Goal: Task Accomplishment & Management: Use online tool/utility

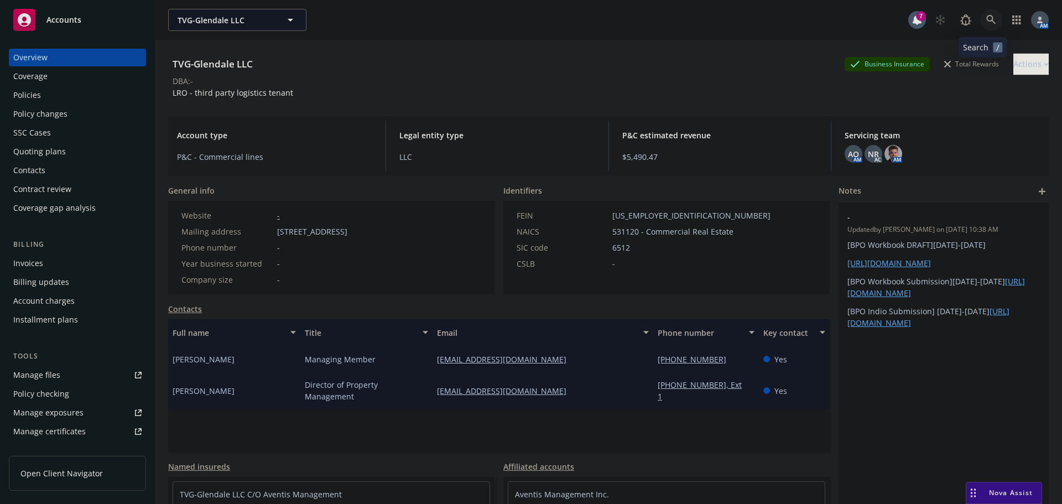
click at [987, 22] on icon at bounding box center [992, 20] width 10 height 10
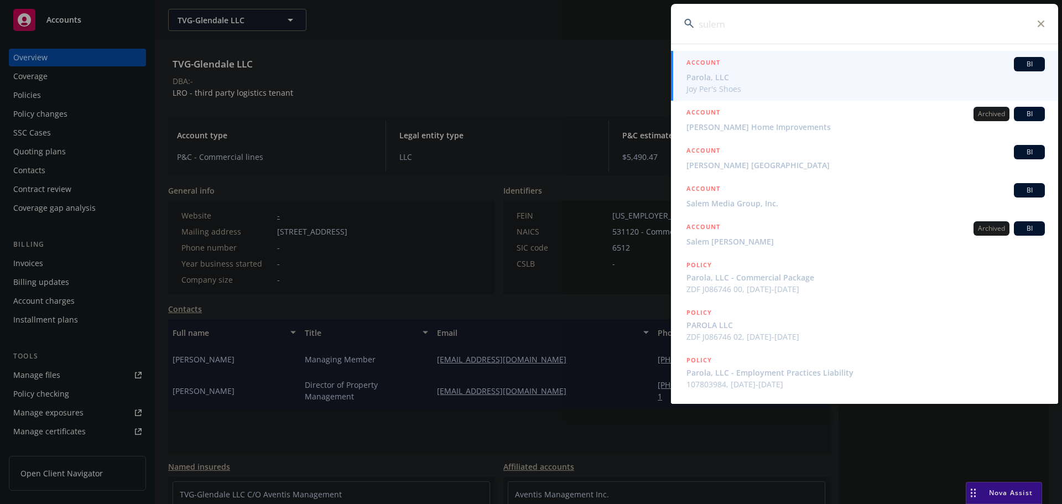
type input "sulem"
click at [729, 75] on span "Parola, LLC" at bounding box center [866, 77] width 359 height 12
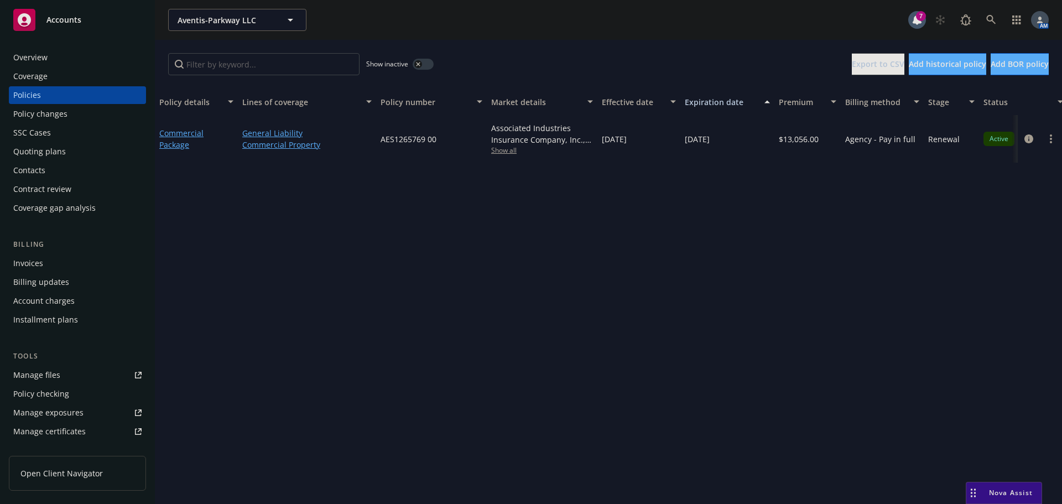
click at [34, 61] on div "Overview" at bounding box center [30, 58] width 34 height 18
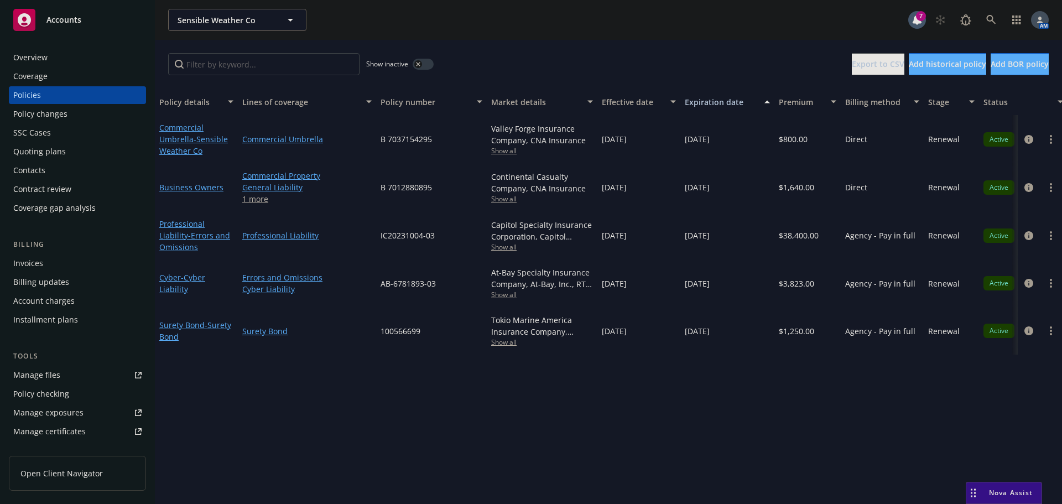
click at [68, 152] on div "Quoting plans" at bounding box center [77, 152] width 128 height 18
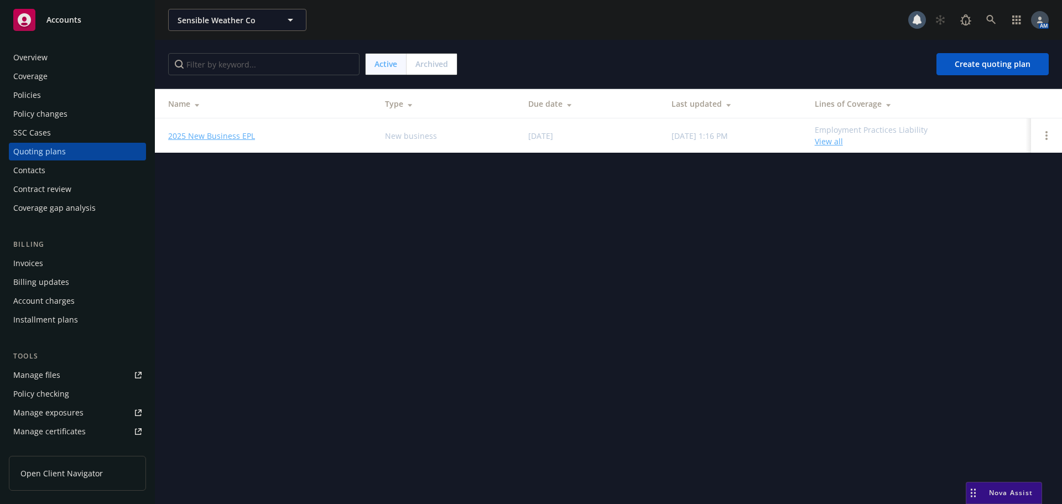
click at [194, 136] on link "2025 New Business EPL" at bounding box center [211, 136] width 87 height 12
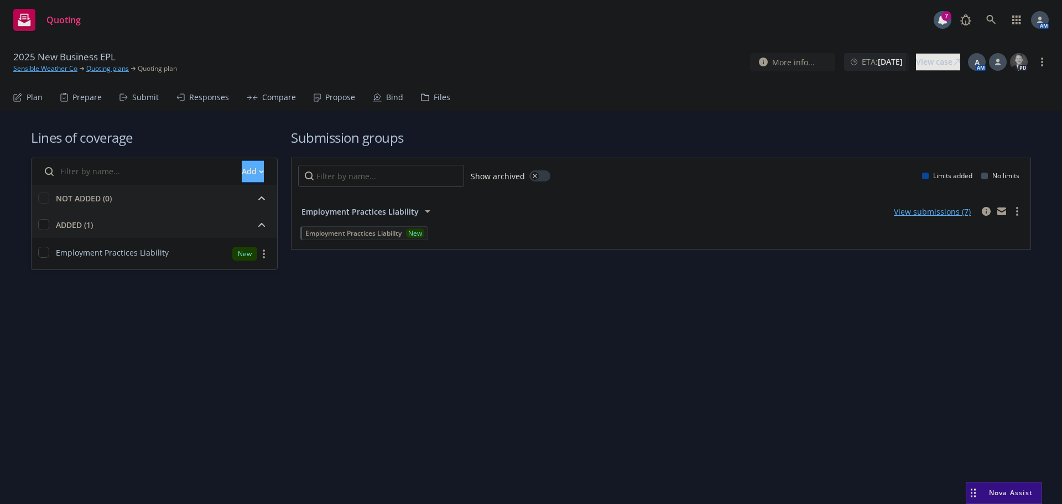
click at [147, 95] on div "Submit" at bounding box center [145, 97] width 27 height 9
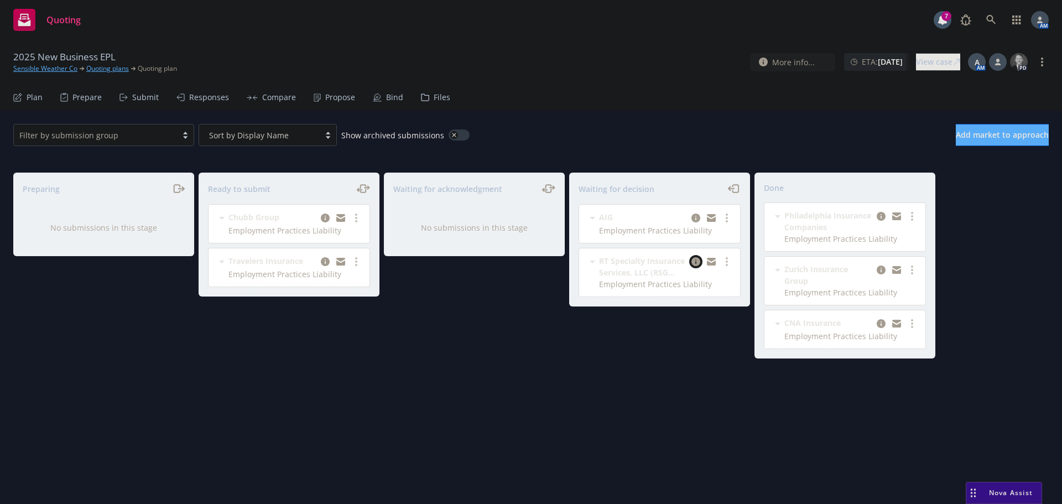
click at [697, 262] on icon "copy logging email" at bounding box center [696, 261] width 9 height 9
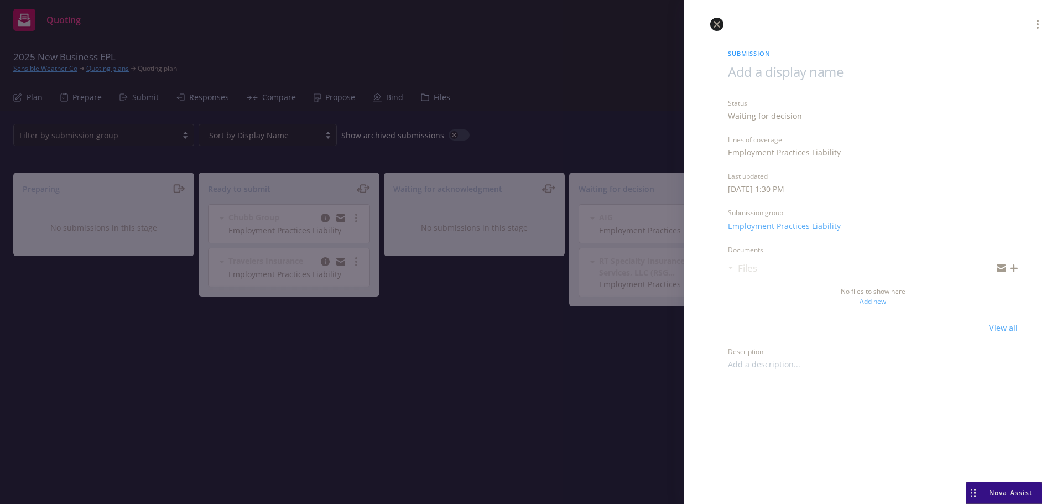
click at [712, 24] on link "close" at bounding box center [717, 24] width 13 height 13
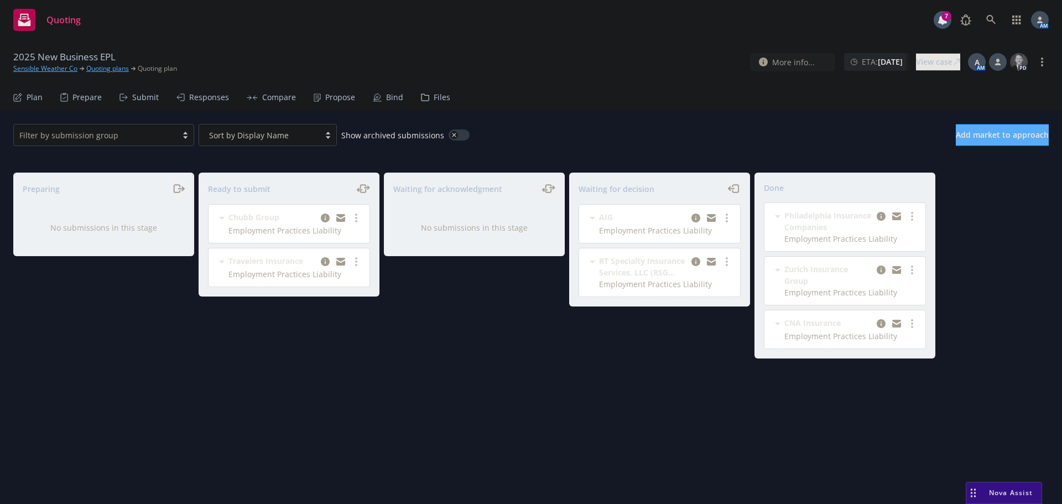
click at [681, 268] on span "RT Specialty Insurance Services, LLC (RSG Specialty, LLC)" at bounding box center [643, 266] width 88 height 23
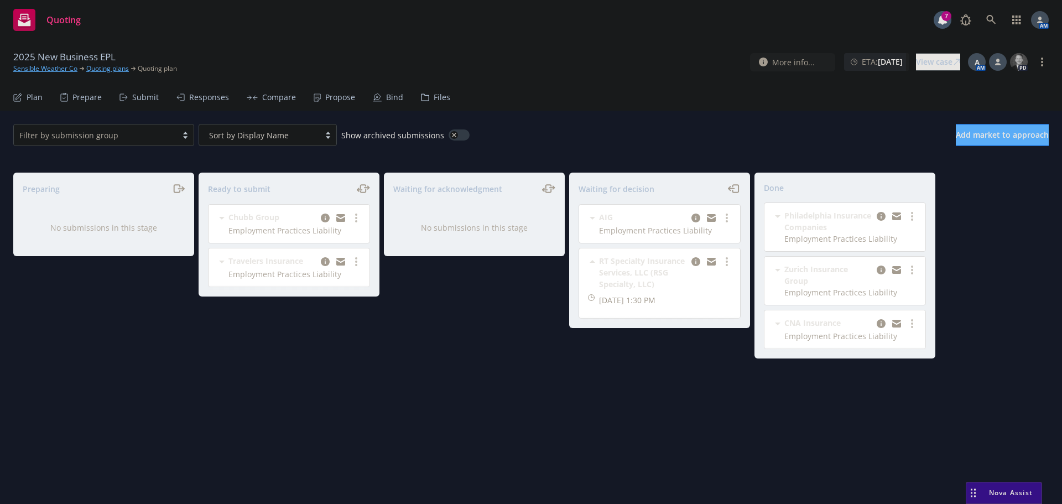
click at [634, 268] on span "RT Specialty Insurance Services, LLC (RSG Specialty, LLC)" at bounding box center [643, 272] width 88 height 35
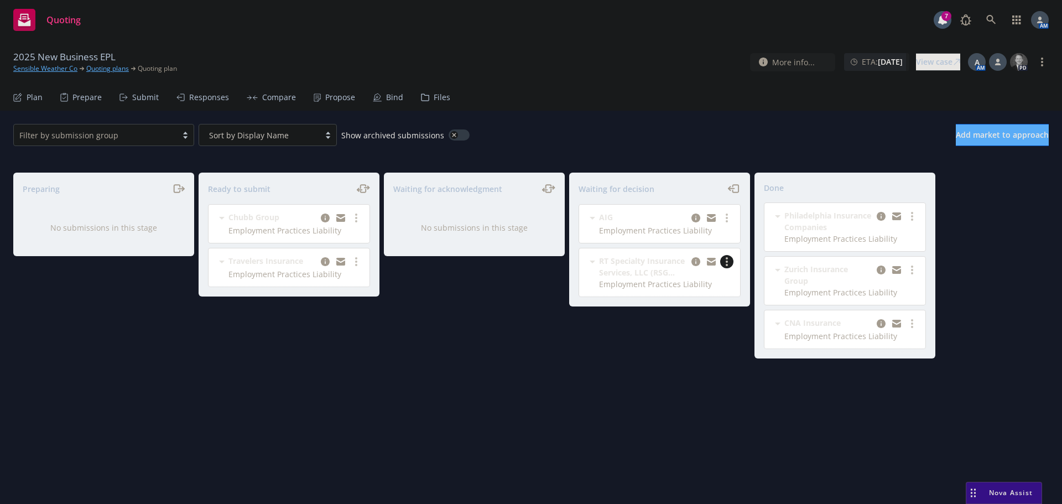
click at [728, 262] on link "more" at bounding box center [726, 261] width 13 height 13
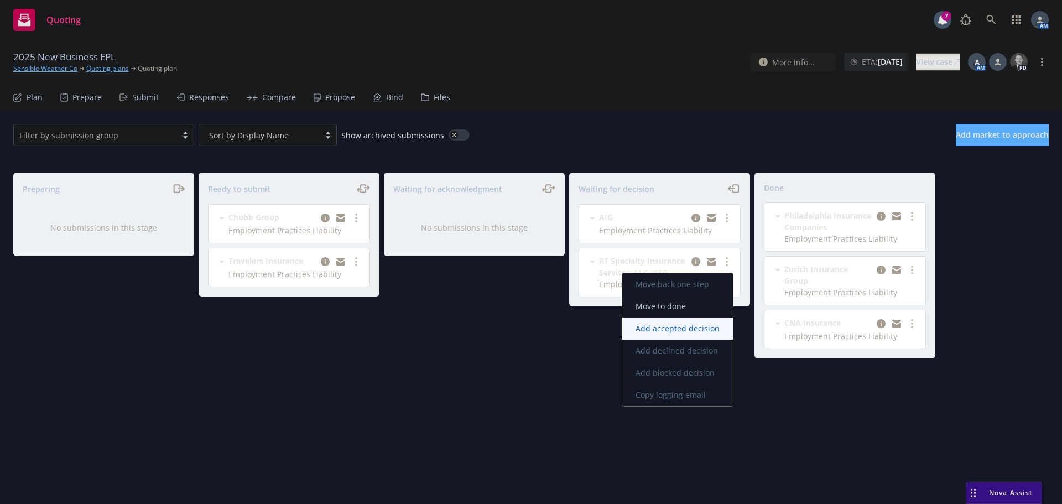
click at [663, 329] on span "Add accepted decision" at bounding box center [678, 328] width 111 height 11
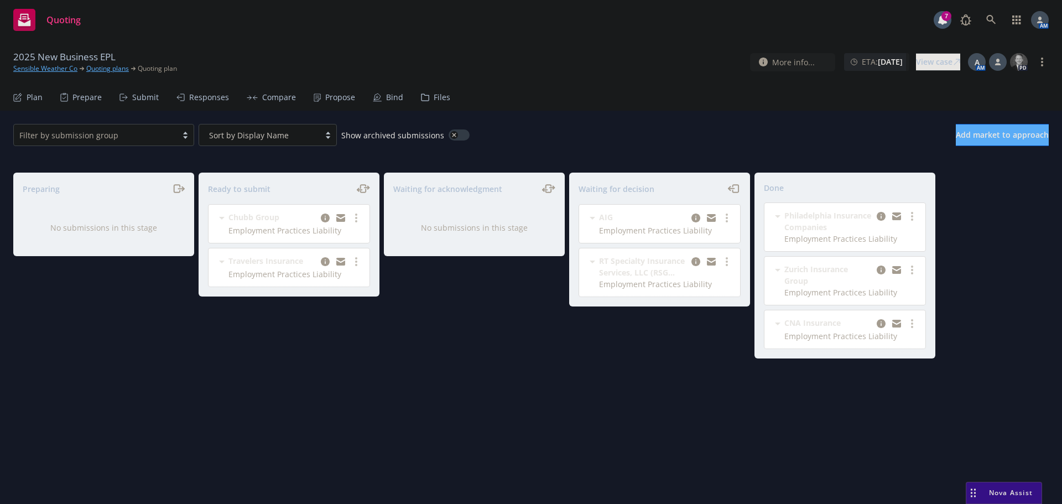
select select "12"
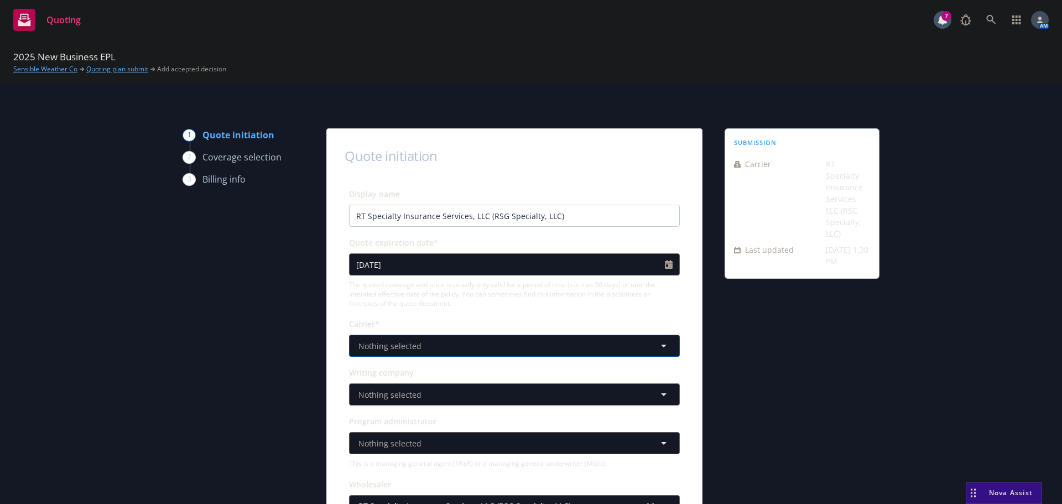
click at [406, 344] on span "Nothing selected" at bounding box center [390, 346] width 63 height 12
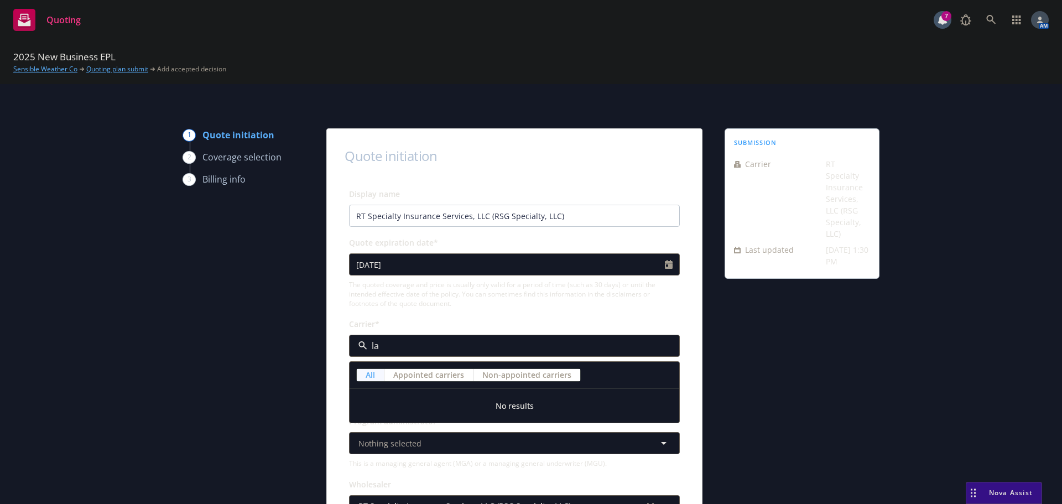
type input "l"
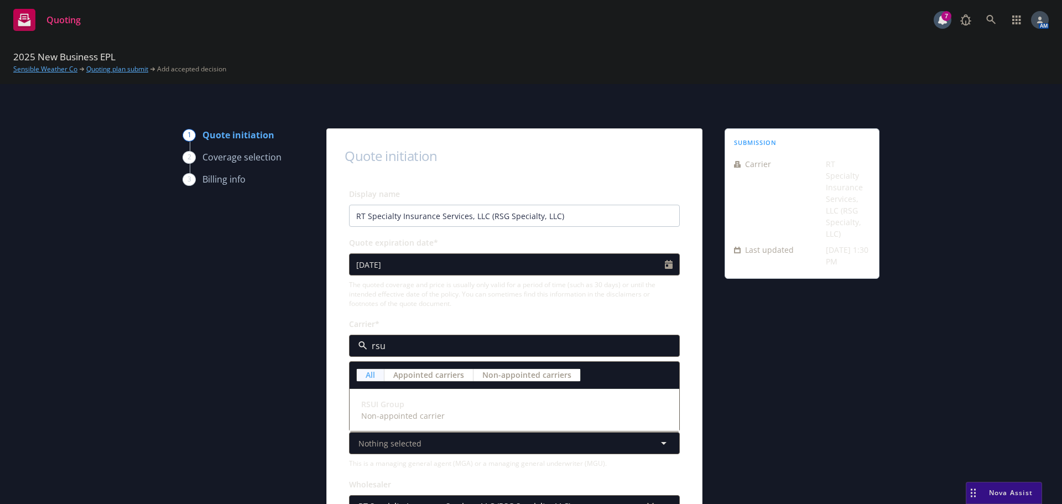
type input "rsui"
click at [405, 413] on span "Non-appointed carrier" at bounding box center [403, 416] width 84 height 12
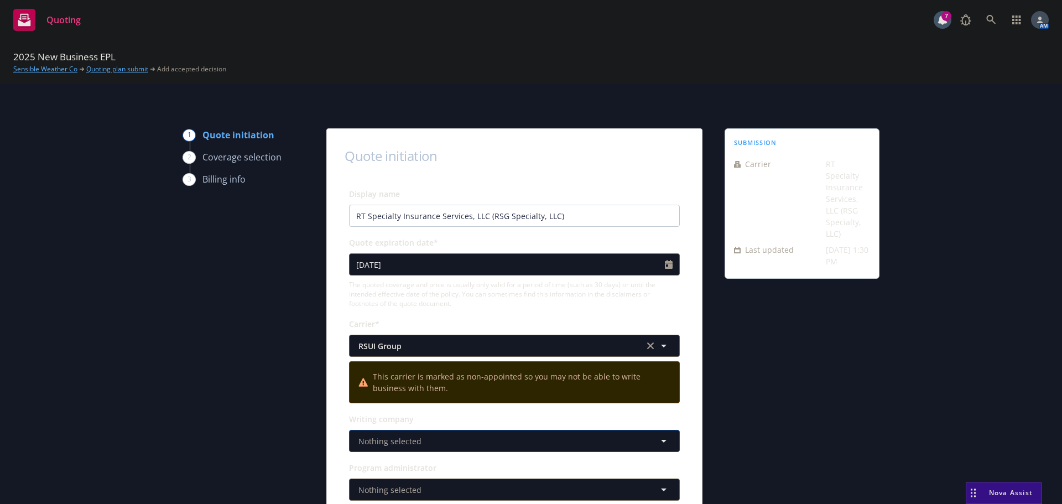
click at [417, 438] on button "Nothing selected" at bounding box center [514, 441] width 331 height 22
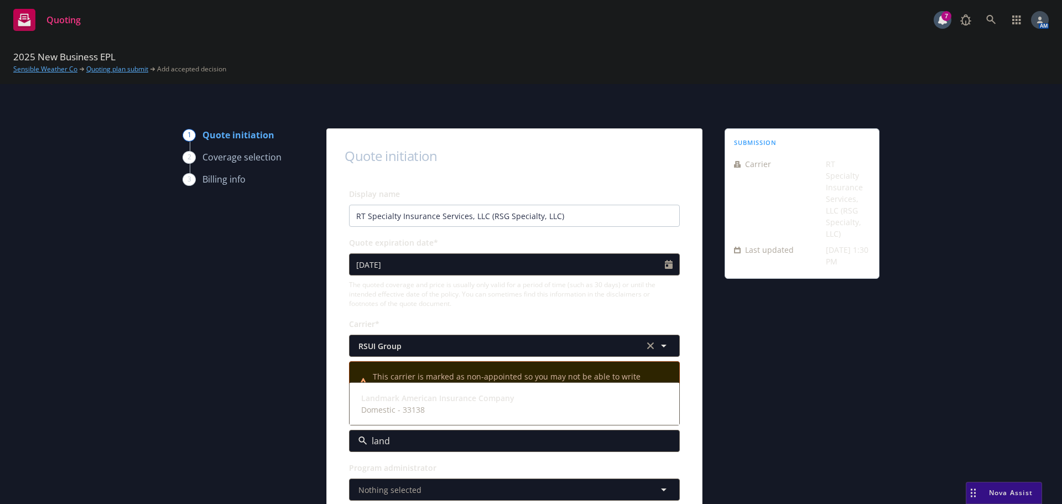
type input "landm"
click at [433, 390] on div "Landmark American Insurance Company Domestic - 33138" at bounding box center [514, 403] width 329 height 41
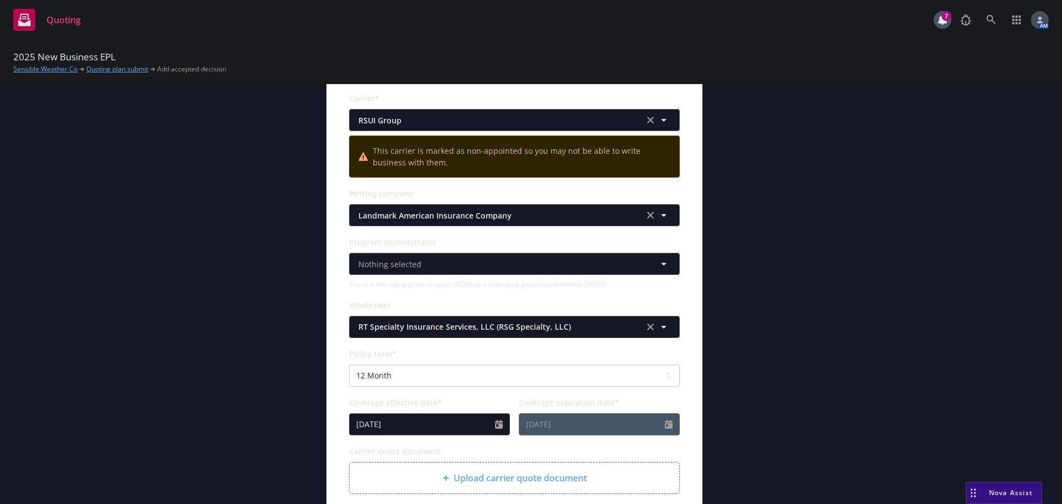
scroll to position [332, 0]
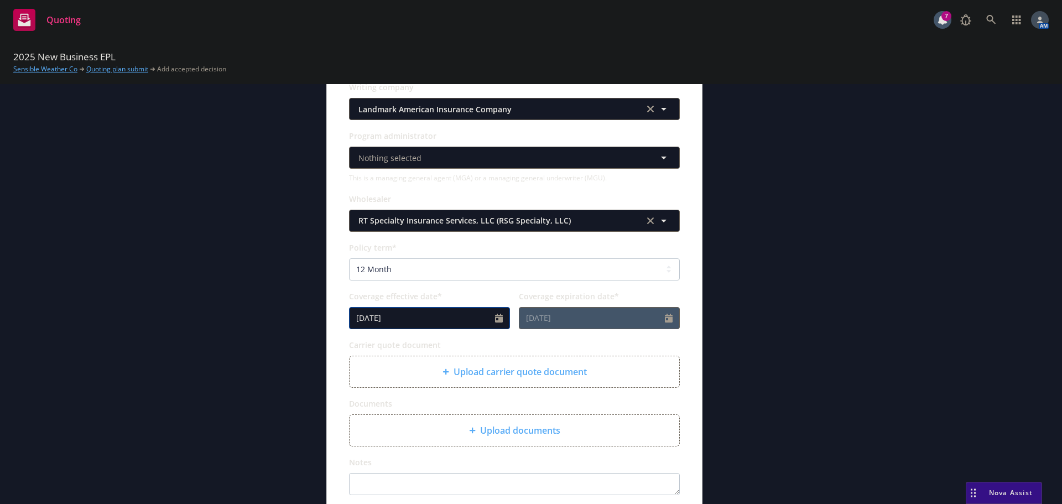
click at [496, 319] on icon "Calendar" at bounding box center [499, 318] width 8 height 9
select select "8"
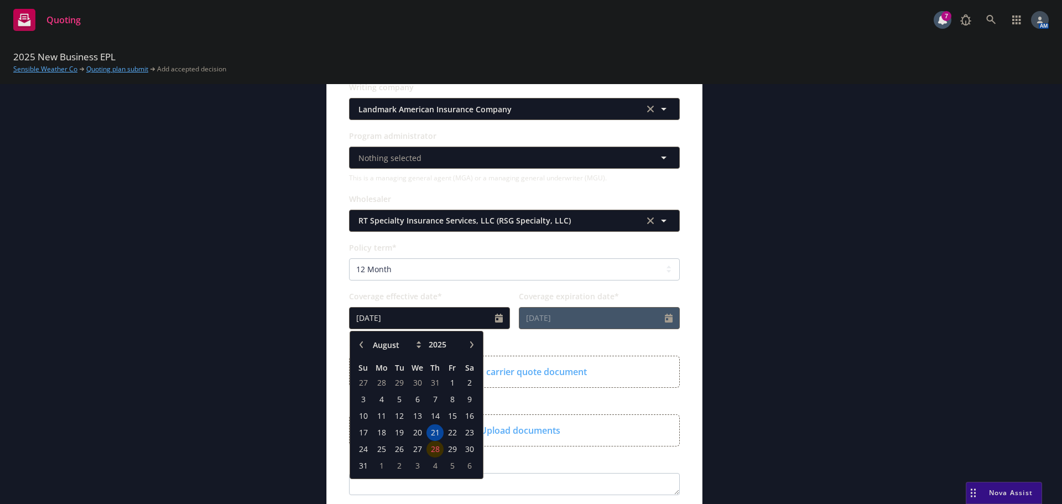
click at [432, 446] on span "28" at bounding box center [435, 449] width 15 height 14
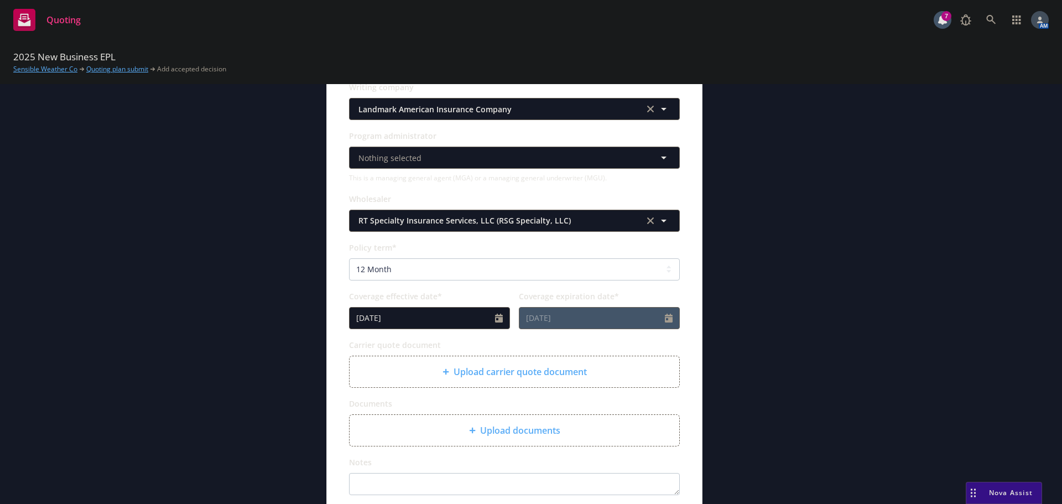
type input "08/28/2025"
type input "08/28/2026"
click at [387, 365] on div "Upload carrier quote document" at bounding box center [515, 371] width 312 height 13
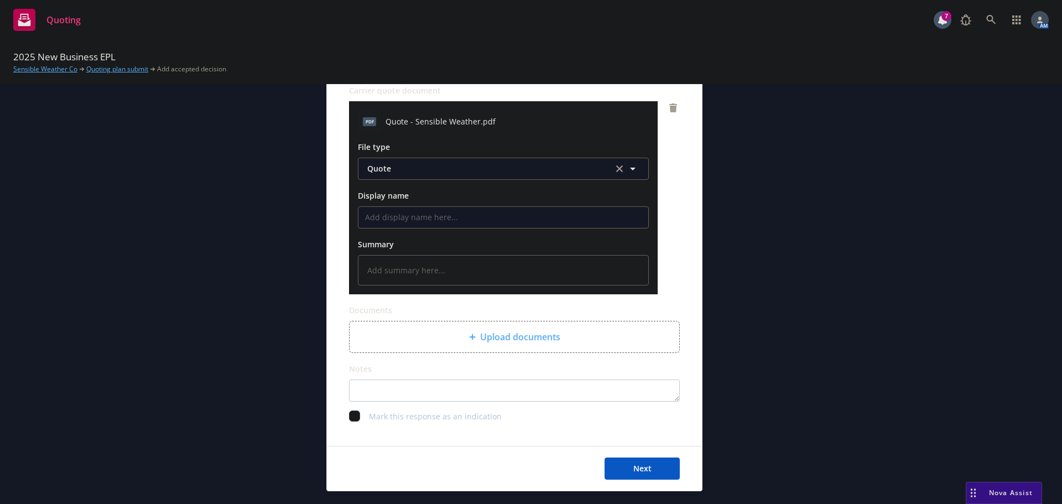
scroll to position [618, 0]
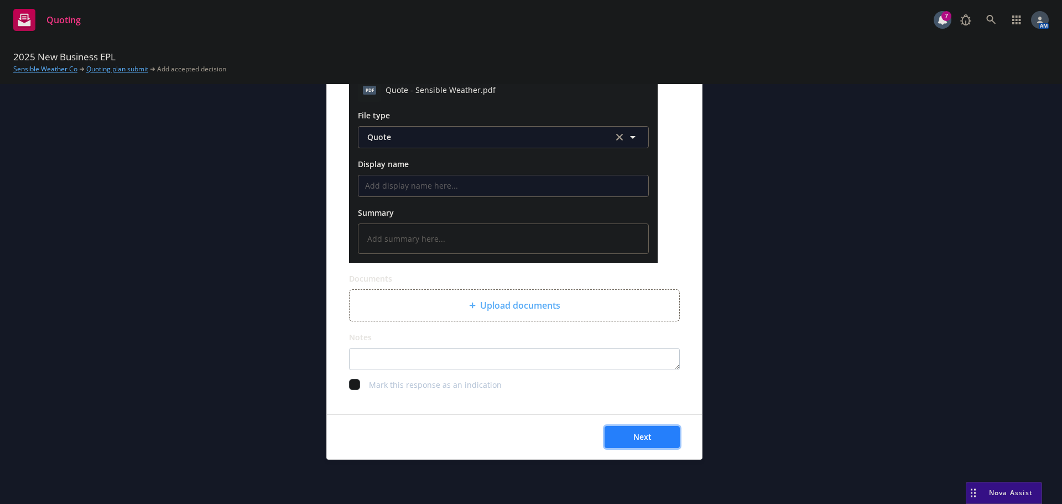
click at [646, 439] on span "Next" at bounding box center [643, 437] width 18 height 11
type textarea "x"
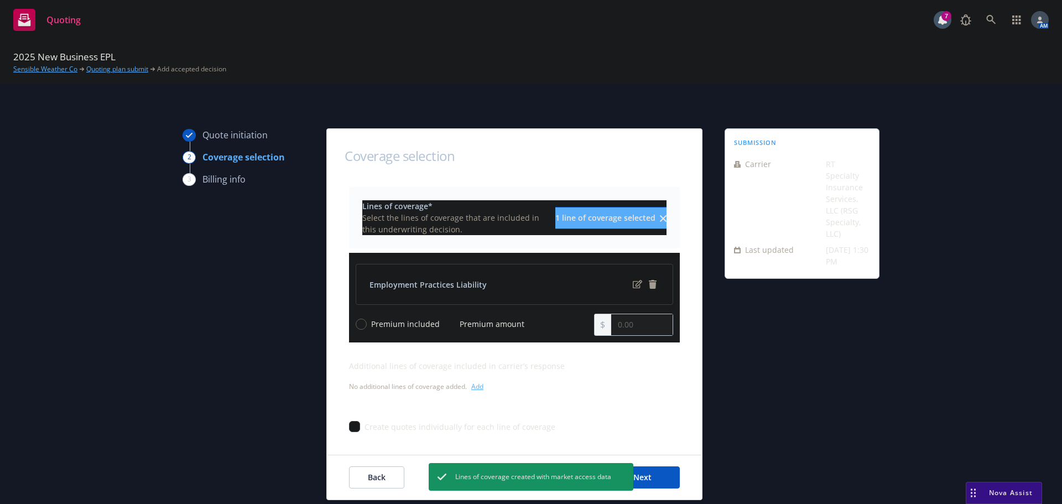
click at [444, 322] on input "Premium amount" at bounding box center [449, 324] width 11 height 11
radio input "true"
drag, startPoint x: 635, startPoint y: 319, endPoint x: 580, endPoint y: 328, distance: 55.5
click at [580, 328] on div "Premium included Premium amount 0.00" at bounding box center [515, 325] width 318 height 22
type input "75,000.00"
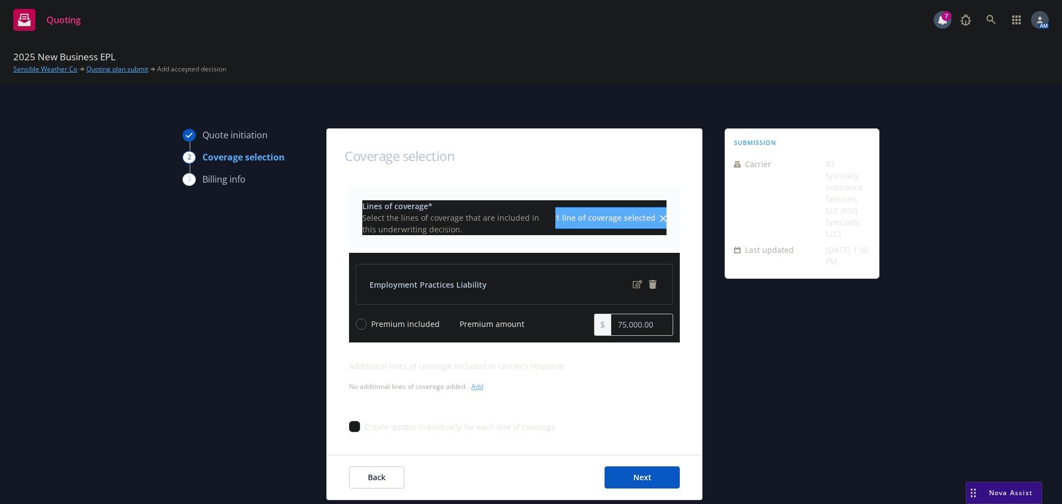
drag, startPoint x: 764, startPoint y: 377, endPoint x: 771, endPoint y: 378, distance: 7.4
click at [765, 376] on div "submission Carrier RT Specialty Insurance Services, LLC (RSG Specialty, LLC) La…" at bounding box center [802, 314] width 155 height 372
click at [634, 478] on span "Next" at bounding box center [643, 477] width 18 height 11
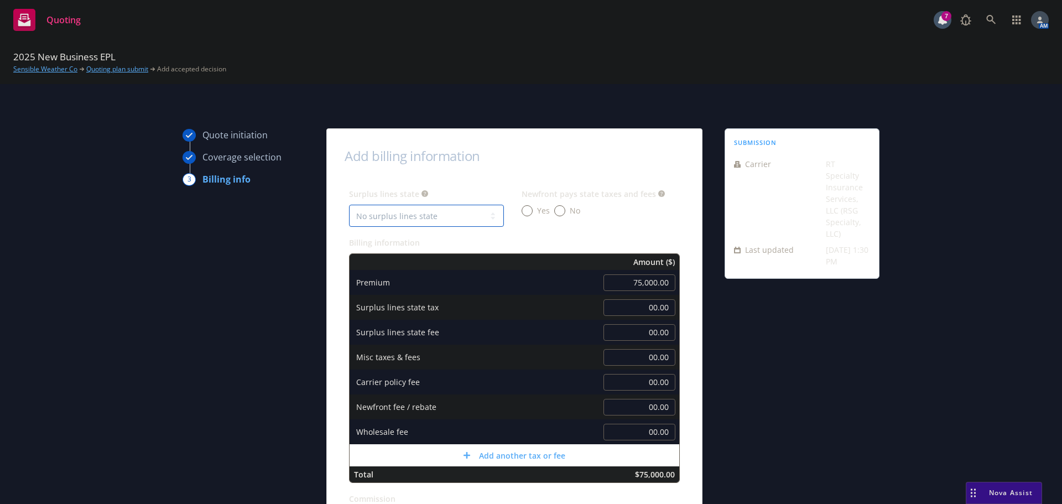
click at [425, 212] on select "No surplus lines state Alaska Alabama Arkansas Arizona California Colorado Conn…" at bounding box center [426, 216] width 155 height 22
select select "CA"
click at [349, 205] on select "No surplus lines state Alaska Alabama Arkansas Arizona California Colorado Conn…" at bounding box center [426, 216] width 155 height 22
type input "2,250.00"
type input "135.00"
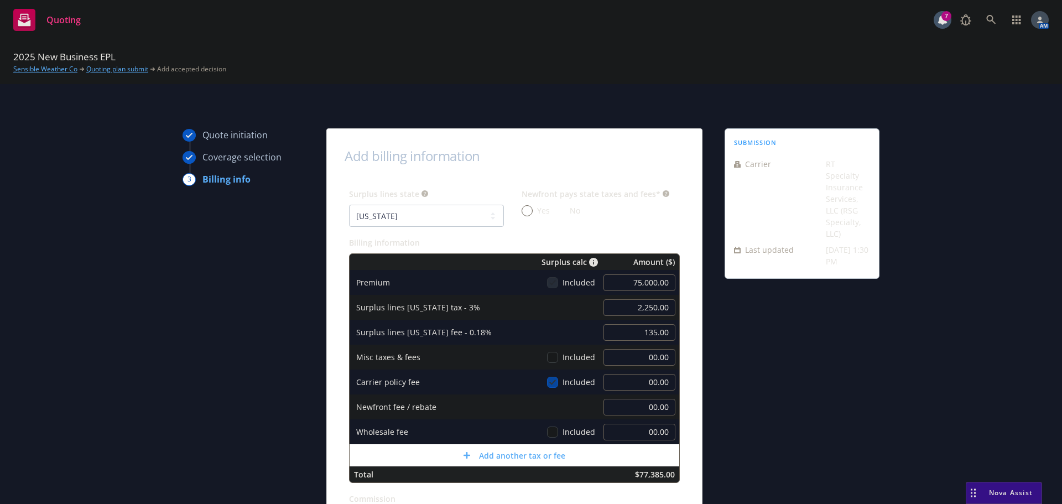
click at [554, 212] on input "No" at bounding box center [559, 210] width 11 height 11
radio input "true"
click at [631, 431] on input "00.00" at bounding box center [640, 432] width 72 height 17
type input "500.00"
click at [762, 368] on div "submission Carrier RT Specialty Insurance Services, LLC (RSG Specialty, LLC) La…" at bounding box center [802, 410] width 155 height 565
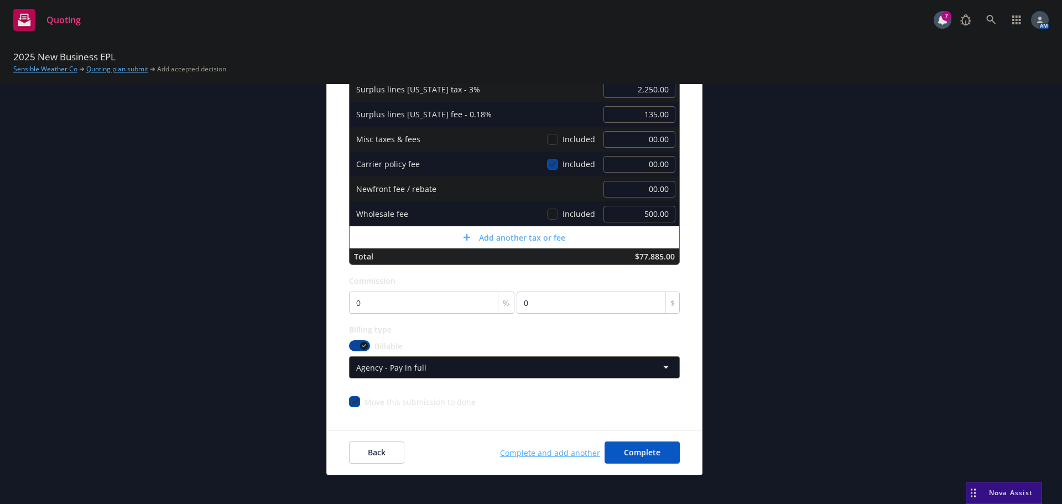
scroll to position [221, 0]
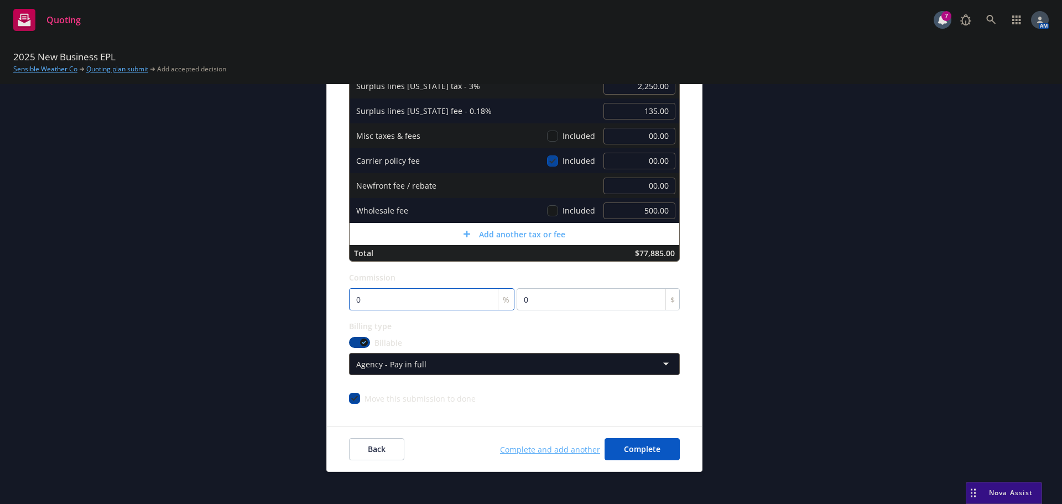
click at [384, 297] on input "0" at bounding box center [431, 299] width 165 height 22
type input "1"
type input "750"
type input "12"
type input "9000"
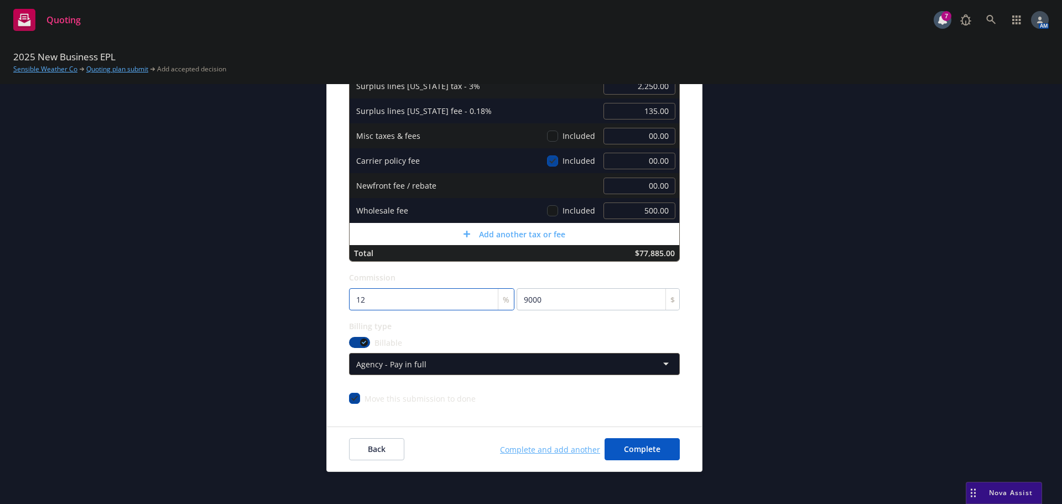
type input "12"
click at [837, 283] on div "submission Carrier RT Specialty Insurance Services, LLC (RSG Specialty, LLC) La…" at bounding box center [802, 189] width 155 height 565
click at [655, 448] on button "Complete" at bounding box center [642, 449] width 75 height 22
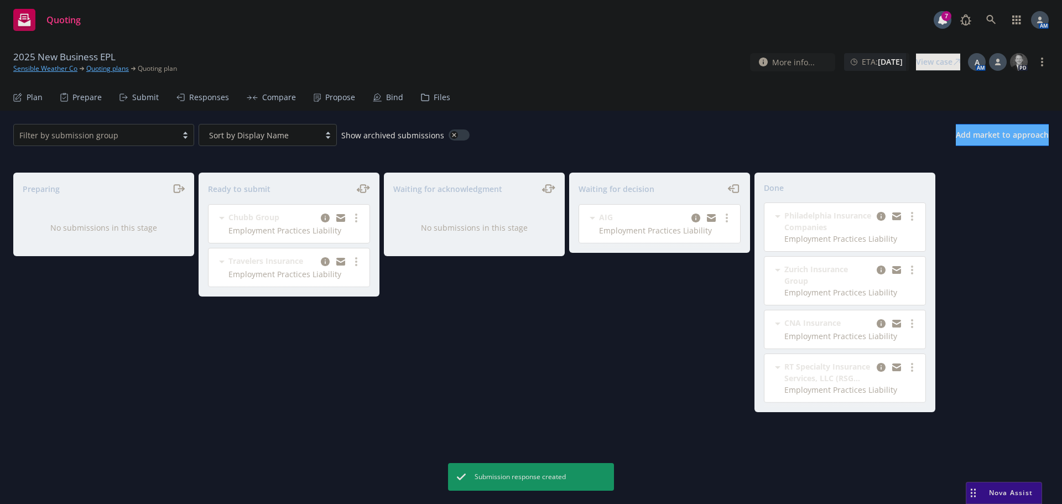
click at [325, 100] on div "Propose" at bounding box center [340, 97] width 30 height 9
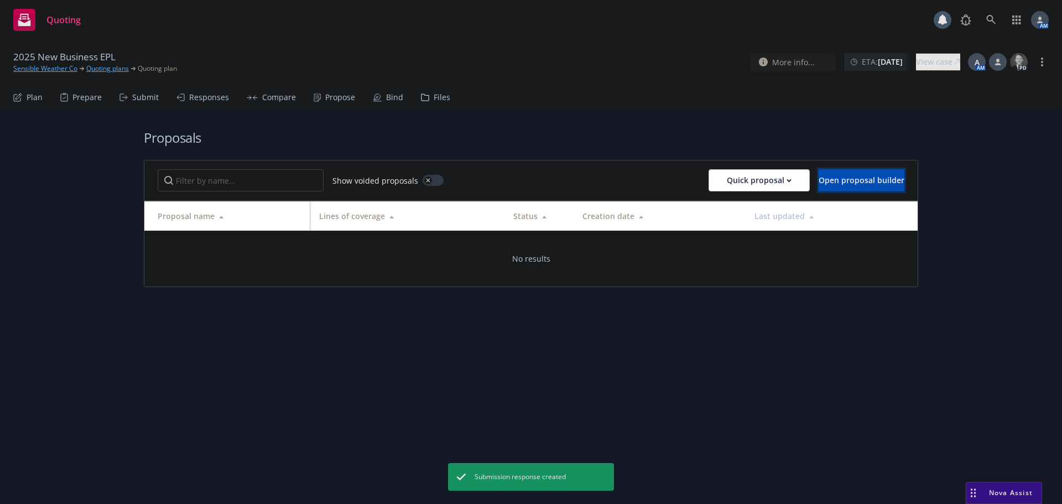
click at [827, 174] on button "Open proposal builder" at bounding box center [862, 180] width 86 height 22
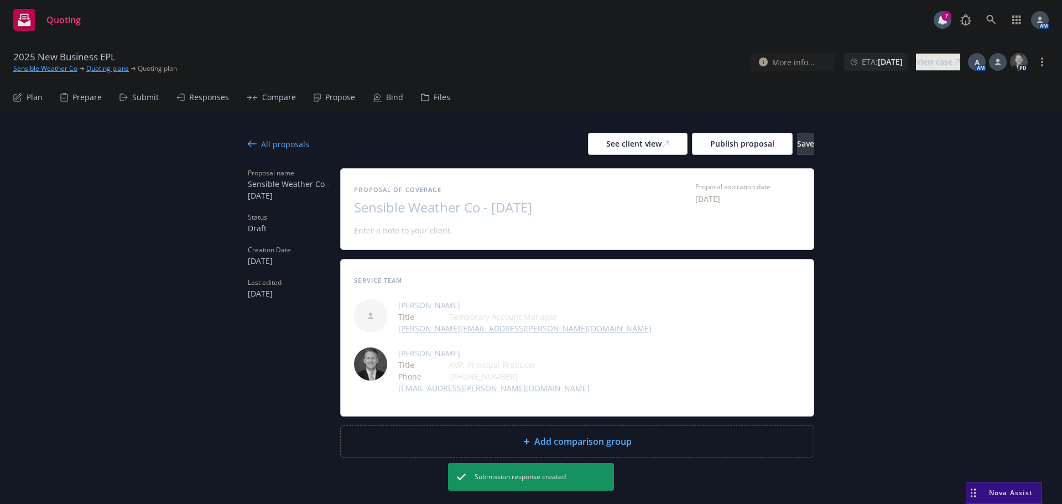
click at [535, 204] on span "Sensible Weather Co - August 2025" at bounding box center [489, 208] width 271 height 16
drag, startPoint x: 540, startPoint y: 205, endPoint x: 495, endPoint y: 212, distance: 45.9
click at [495, 212] on span "Sensible Weather Co - August 2025" at bounding box center [489, 208] width 271 height 16
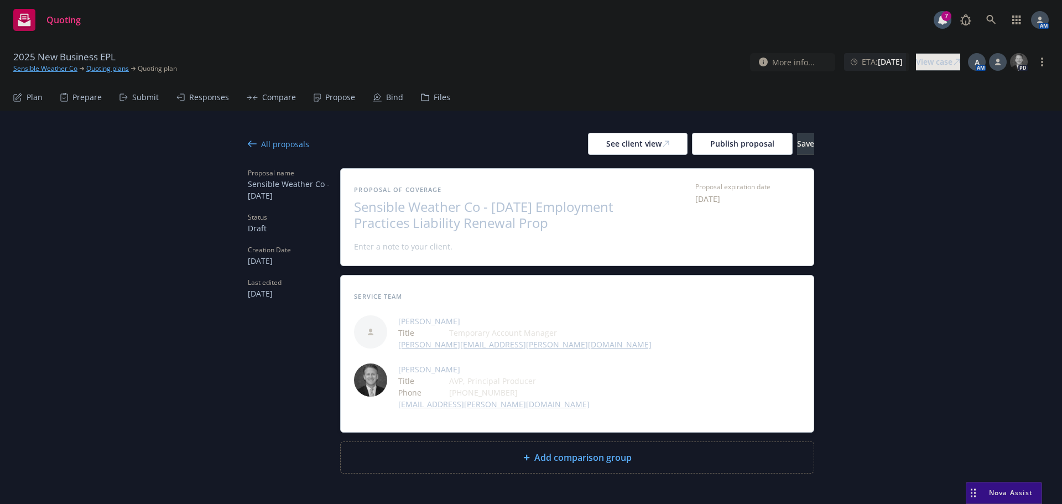
scroll to position [1, 0]
click at [995, 59] on icon at bounding box center [998, 62] width 7 height 7
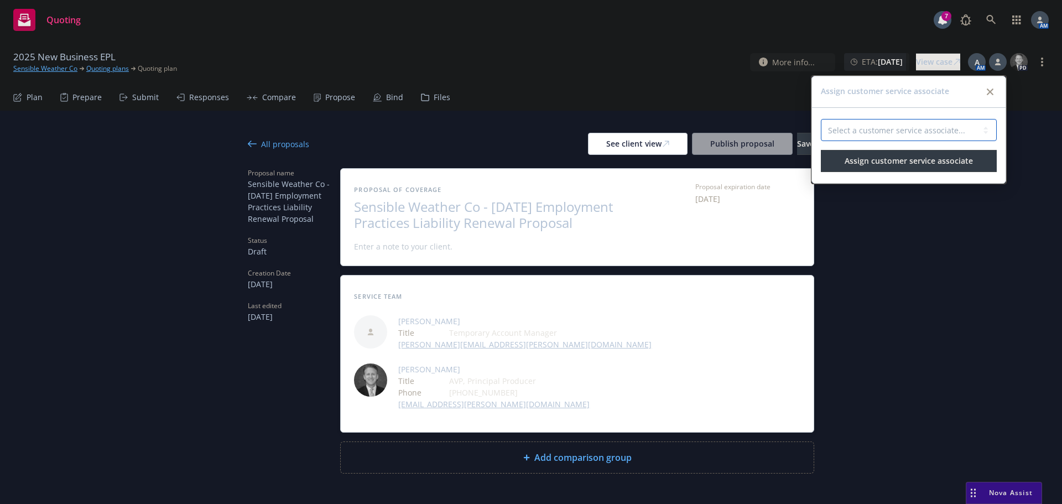
drag, startPoint x: 917, startPoint y: 122, endPoint x: 910, endPoint y: 131, distance: 11.1
click at [916, 123] on select "Select a customer service associate... Nolan Ross Ross McLaughlin" at bounding box center [909, 130] width 176 height 22
select select "5ab5b449-ab40-4581-b005-0f42b3745322"
click at [821, 119] on select "Select a customer service associate... Nolan Ross Ross McLaughlin" at bounding box center [909, 130] width 176 height 22
click at [909, 166] on button "Assign customer service associate" at bounding box center [909, 161] width 176 height 22
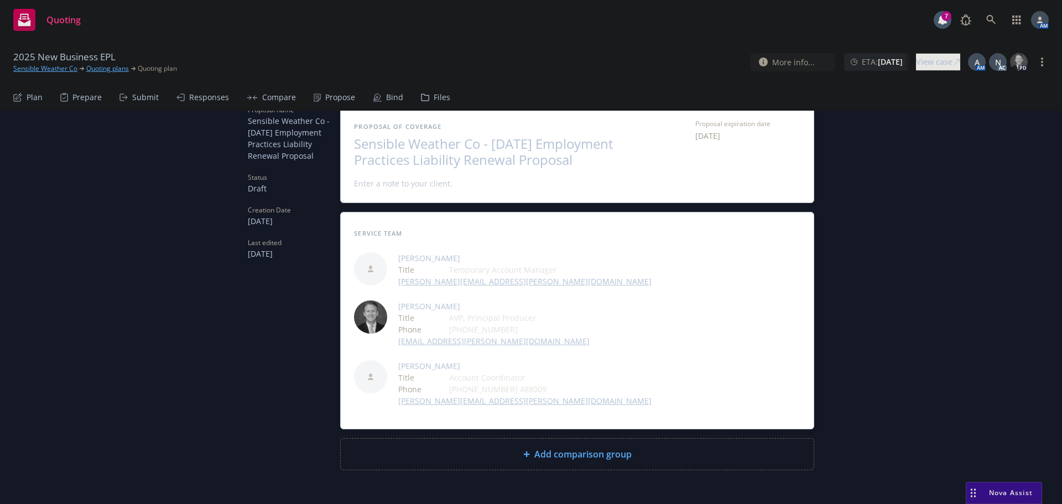
click at [640, 439] on div "Add comparison group" at bounding box center [577, 454] width 473 height 31
type textarea "x"
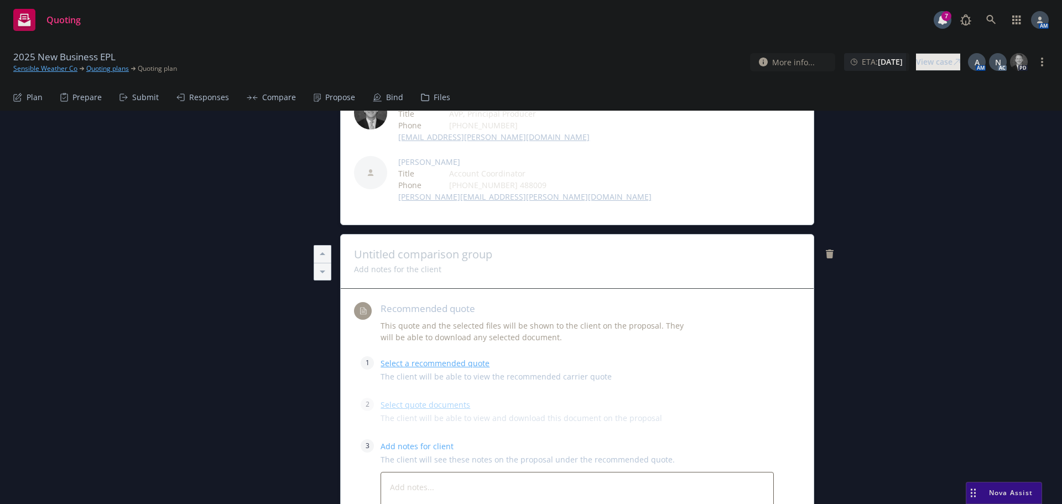
scroll to position [284, 0]
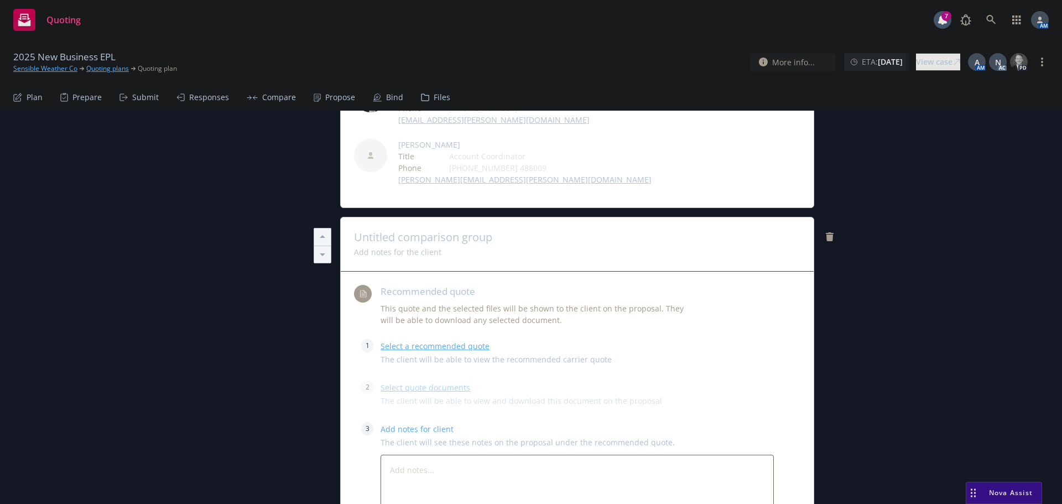
click at [440, 231] on span at bounding box center [577, 237] width 447 height 13
click at [417, 341] on link "Select a recommended quote" at bounding box center [435, 346] width 109 height 11
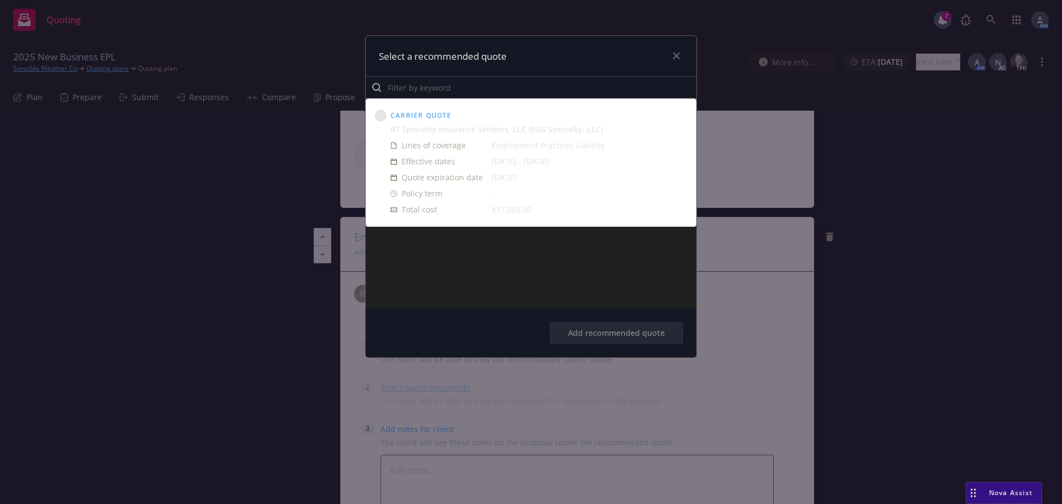
click at [380, 115] on circle at bounding box center [381, 116] width 11 height 11
click at [600, 337] on button "Add recommended quote" at bounding box center [616, 333] width 133 height 22
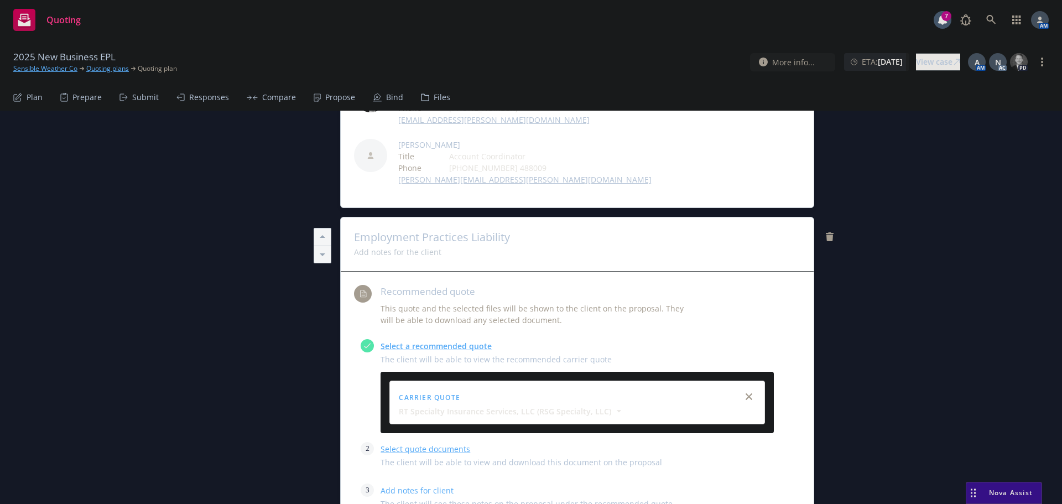
click at [417, 444] on link "Select quote documents" at bounding box center [426, 449] width 90 height 11
type textarea "x"
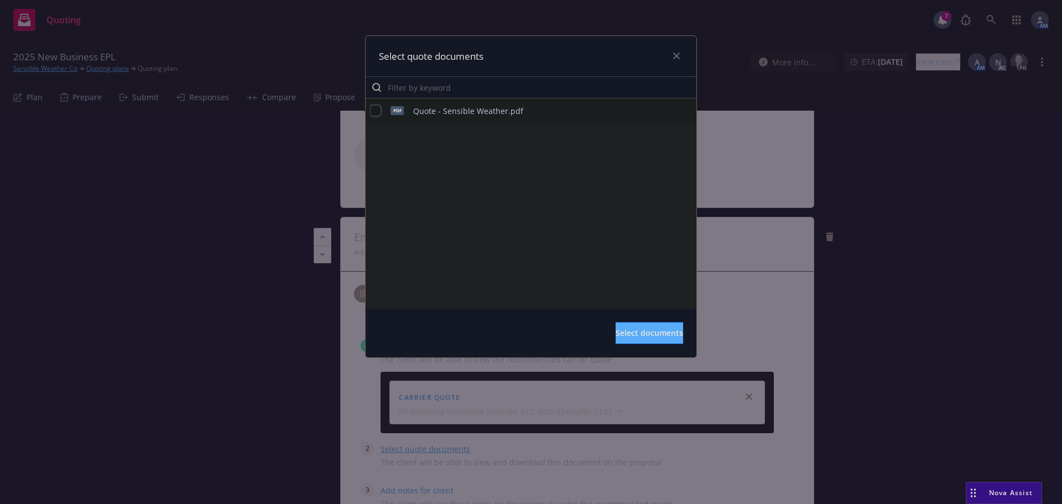
click at [377, 110] on input "checkbox" at bounding box center [375, 110] width 11 height 11
checkbox input "true"
click at [653, 340] on button "Select documents" at bounding box center [650, 333] width 68 height 22
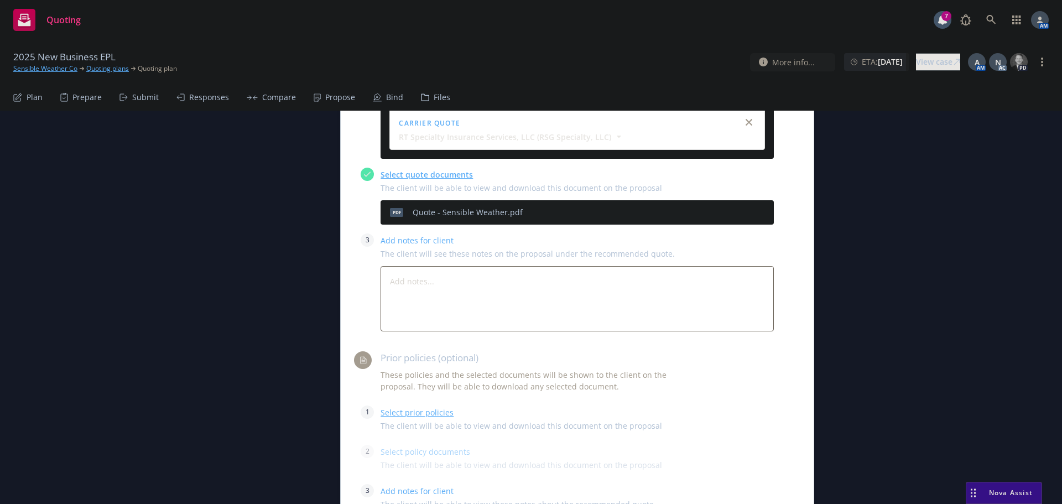
scroll to position [561, 0]
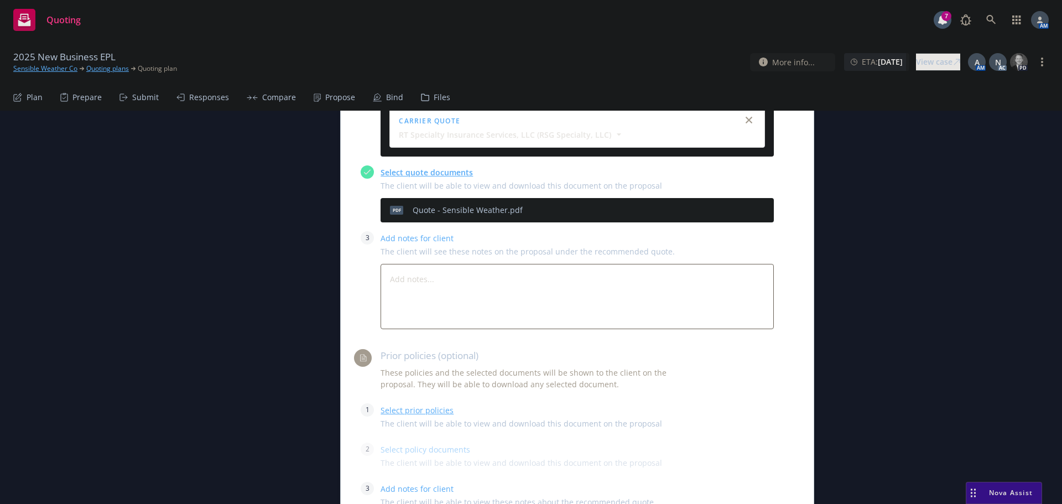
click at [409, 405] on link "Select prior policies" at bounding box center [417, 410] width 73 height 11
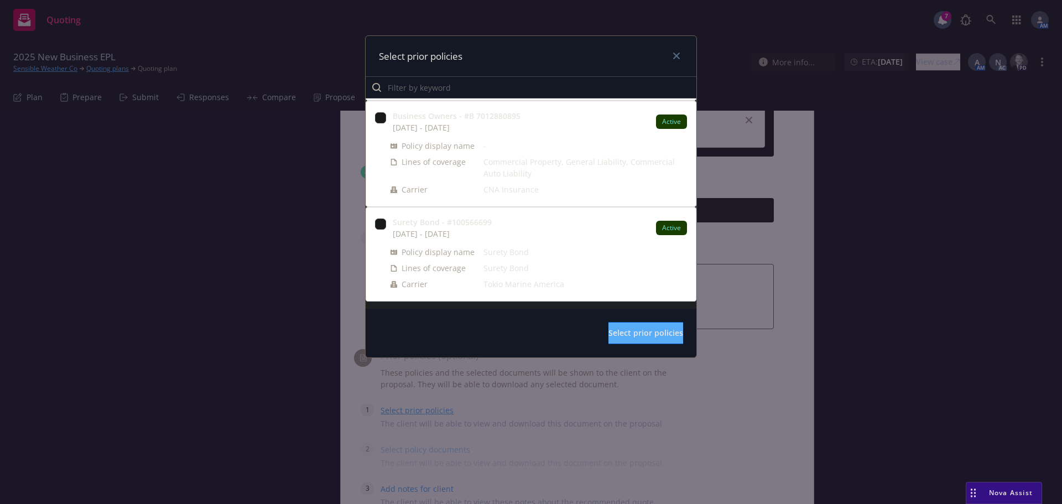
scroll to position [283, 0]
click at [679, 55] on icon "close" at bounding box center [676, 56] width 7 height 7
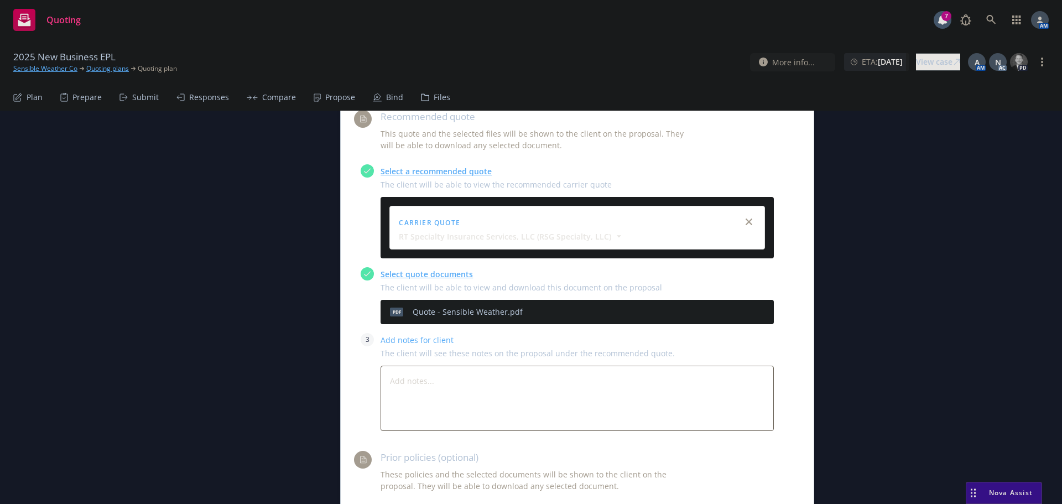
scroll to position [450, 0]
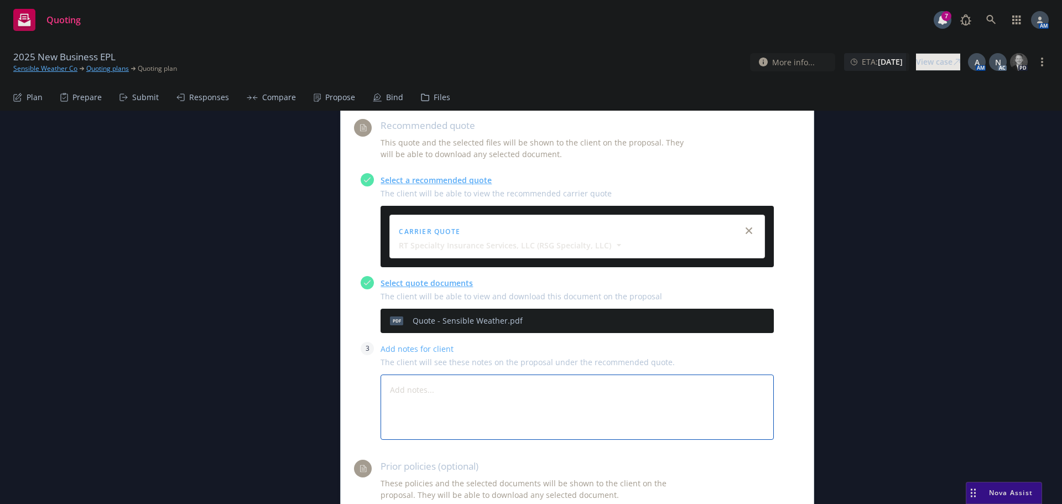
click at [422, 375] on textarea at bounding box center [577, 407] width 393 height 65
paste textarea "Quote Summary: see quote PDF for full details"
type textarea "x"
type textarea "Quote Summary: see quote PDF for full details"
type textarea "x"
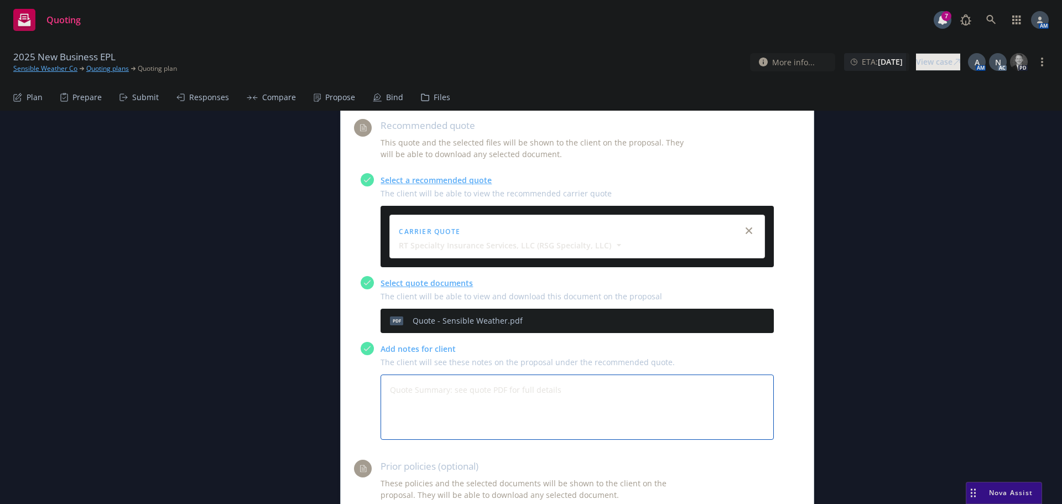
type textarea "Quote Summary: see quote PDF for full details"
type textarea "x"
type textarea "Quote Summary: see quote PDF for full details"
click at [585, 375] on textarea "Quote Summary: see quote PDF for full details" at bounding box center [577, 407] width 393 height 65
type textarea "x"
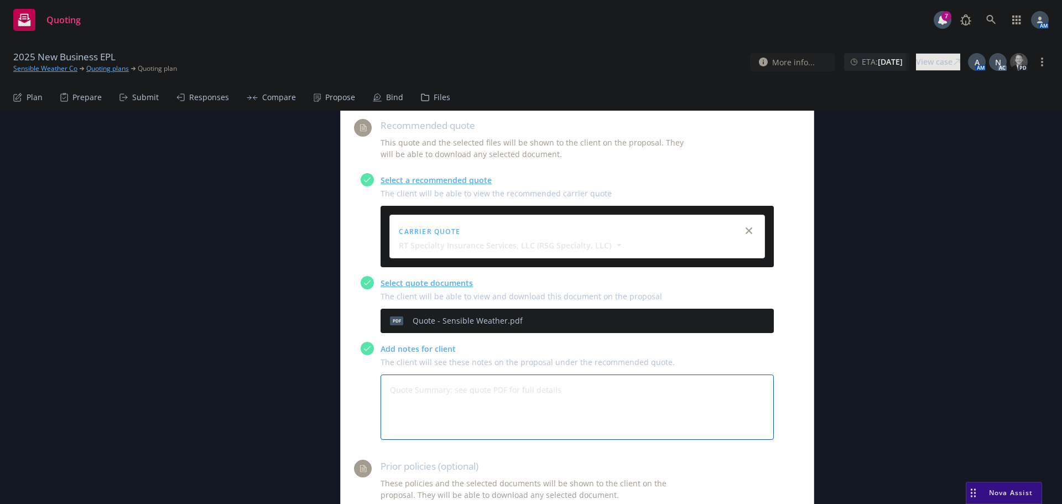
type textarea "Quote Summary: see quote PDF for full details"
type textarea "x"
type textarea "Quote Summary: see quote PDF for full details"
type textarea "x"
type textarea "Quote Summary: see quote PDF for full details L"
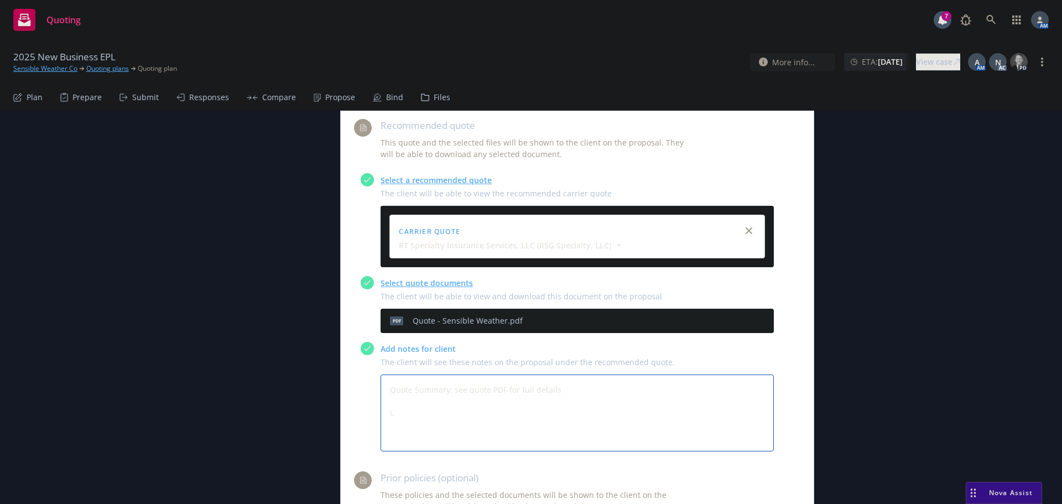
type textarea "x"
type textarea "Quote Summary: see quote PDF for full details Li"
type textarea "x"
type textarea "Quote Summary: see quote PDF for full details Lim"
type textarea "x"
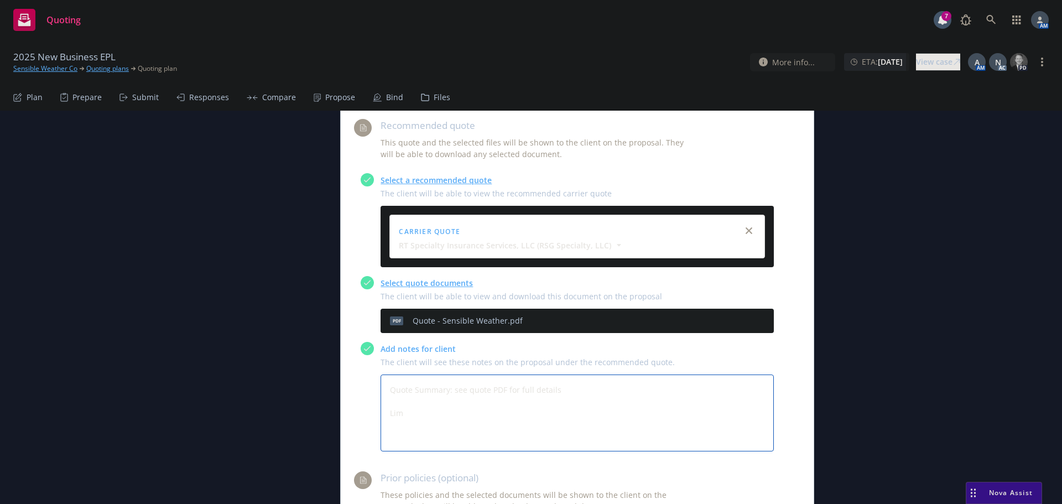
type textarea "Quote Summary: see quote PDF for full details Limi"
type textarea "x"
type textarea "Quote Summary: see quote PDF for full details Limit"
type textarea "x"
type textarea "Quote Summary: see quote PDF for full details Limits"
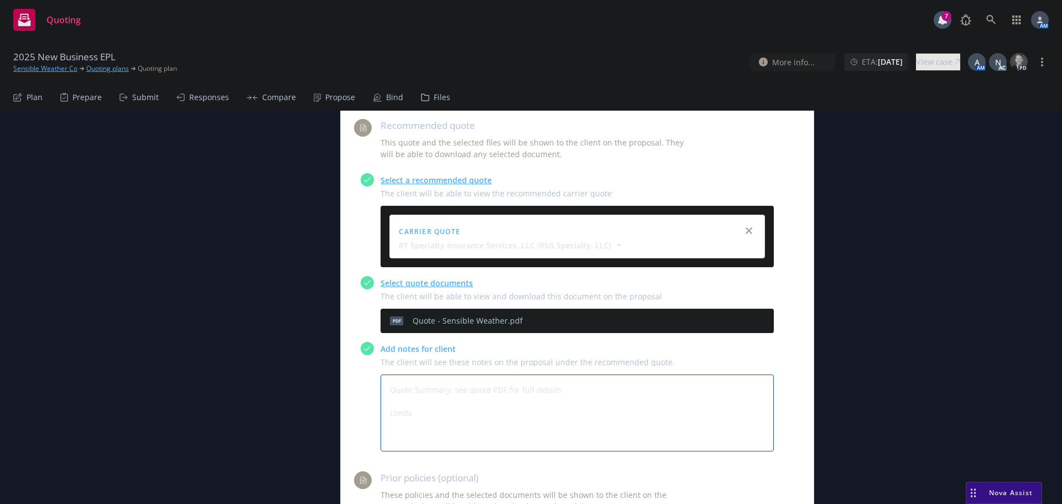
type textarea "x"
type textarea "Quote Summary: see quote PDF for full details Limits:"
type textarea "x"
type textarea "Quote Summary: see quote PDF for full details Limits:"
type textarea "x"
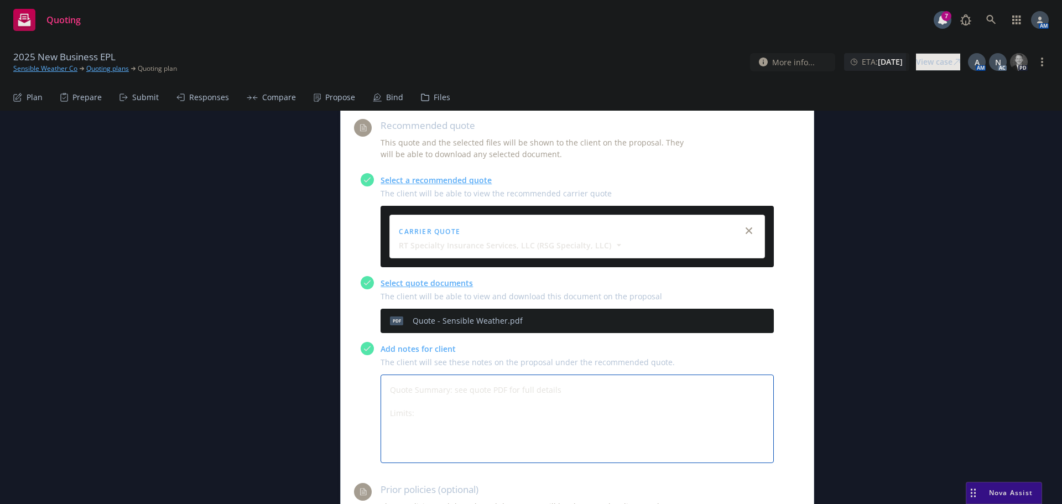
type textarea "Quote Summary: see quote PDF for full details Limits: A"
type textarea "x"
type textarea "Quote Summary: see quote PDF for full details Limits: Ag"
type textarea "x"
type textarea "Quote Summary: see quote PDF for full details Limits: Agg"
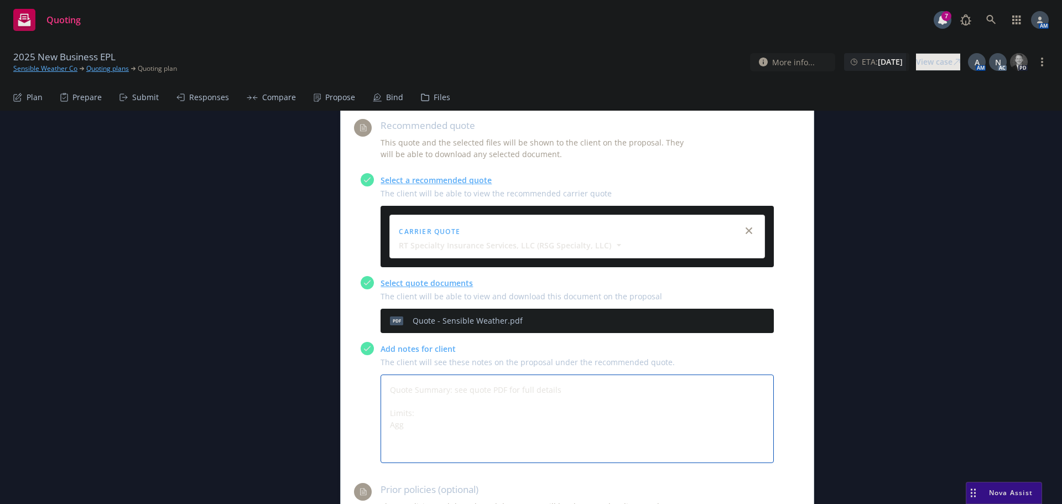
type textarea "x"
type textarea "Quote Summary: see quote PDF for full details Limits: Aggr"
type textarea "x"
type textarea "Quote Summary: see quote PDF for full details Limits: Aggre"
type textarea "x"
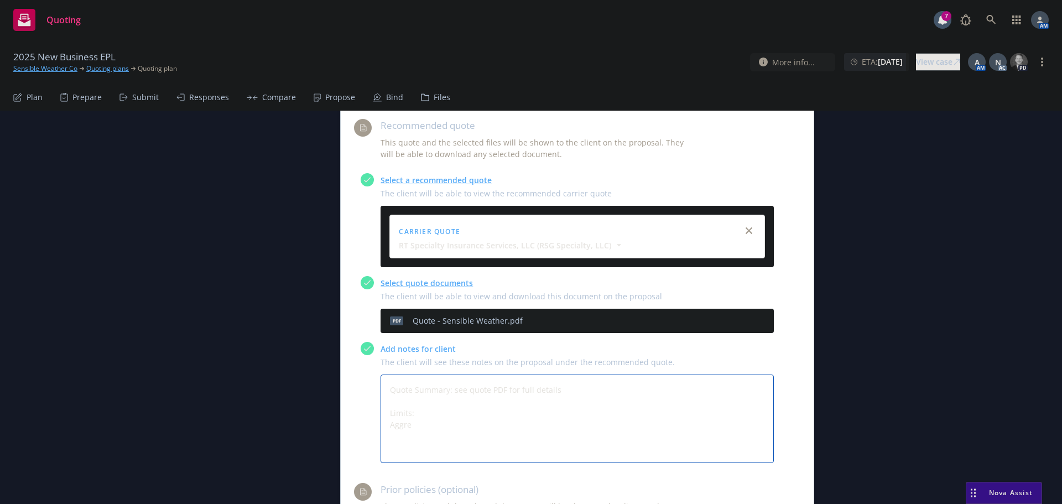
type textarea "Quote Summary: see quote PDF for full details Limits: Aggreg"
type textarea "x"
type textarea "Quote Summary: see quote PDF for full details Limits: Aggrega"
type textarea "x"
type textarea "Quote Summary: see quote PDF for full details Limits: Aggregat"
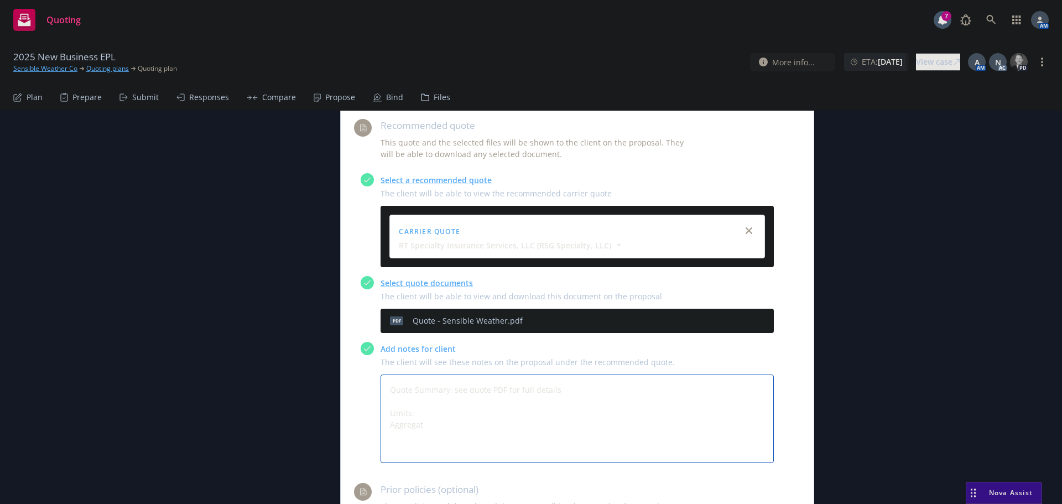
type textarea "x"
type textarea "Quote Summary: see quote PDF for full details Limits: Aggregate"
type textarea "x"
type textarea "Quote Summary: see quote PDF for full details Limits: Aggregate"
type textarea "x"
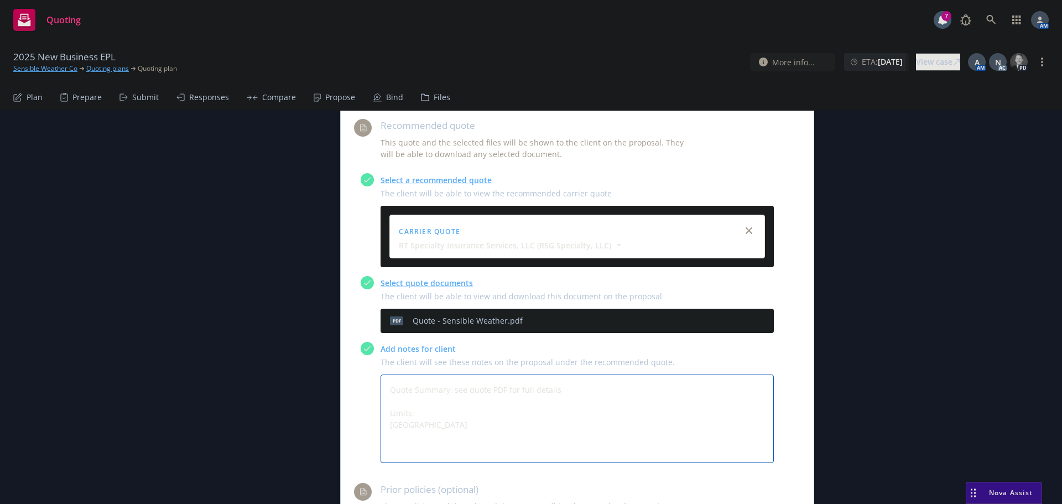
type textarea "Quote Summary: see quote PDF for full details Limits: Aggregate L"
type textarea "x"
type textarea "Quote Summary: see quote PDF for full details Limits: Aggregate Li"
type textarea "x"
type textarea "Quote Summary: see quote PDF for full details Limits: Aggregate Lim"
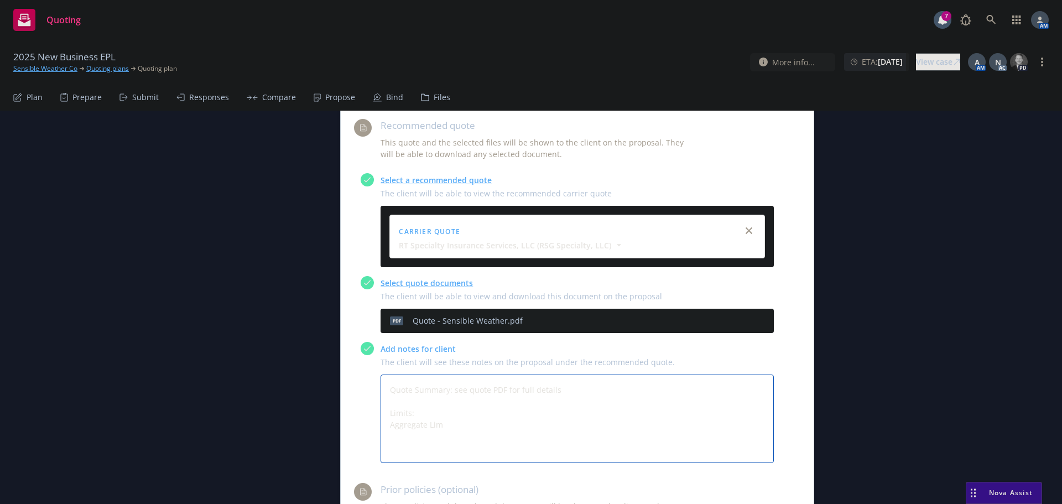
type textarea "x"
type textarea "Quote Summary: see quote PDF for full details Limits: Aggregate Limi"
type textarea "x"
type textarea "Quote Summary: see quote PDF for full details Limits: Aggregate Limit"
type textarea "x"
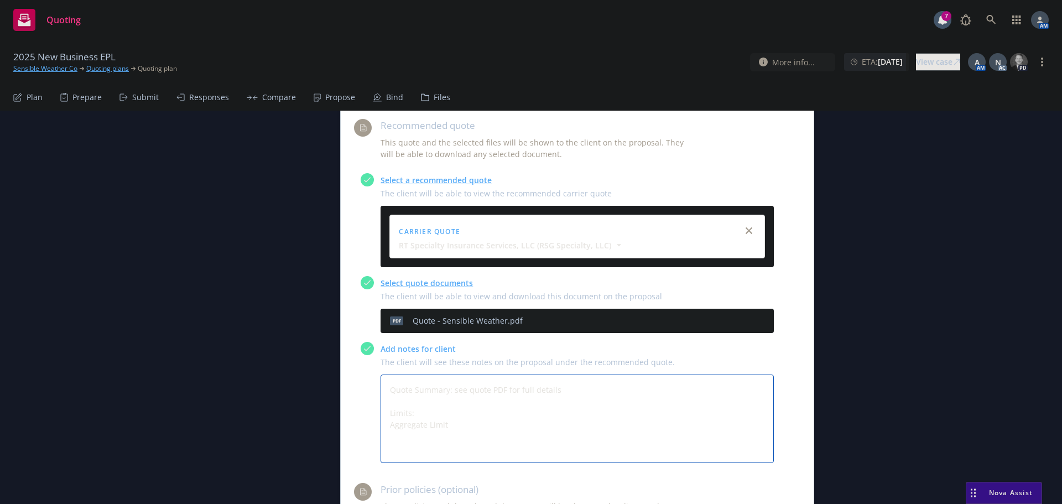
type textarea "Quote Summary: see quote PDF for full details Limits: Aggregate Limit"
type textarea "x"
type textarea "Quote Summary: see quote PDF for full details Limits: Aggregate Limit o"
type textarea "x"
type textarea "Quote Summary: see quote PDF for full details Limits: Aggregate Limit of"
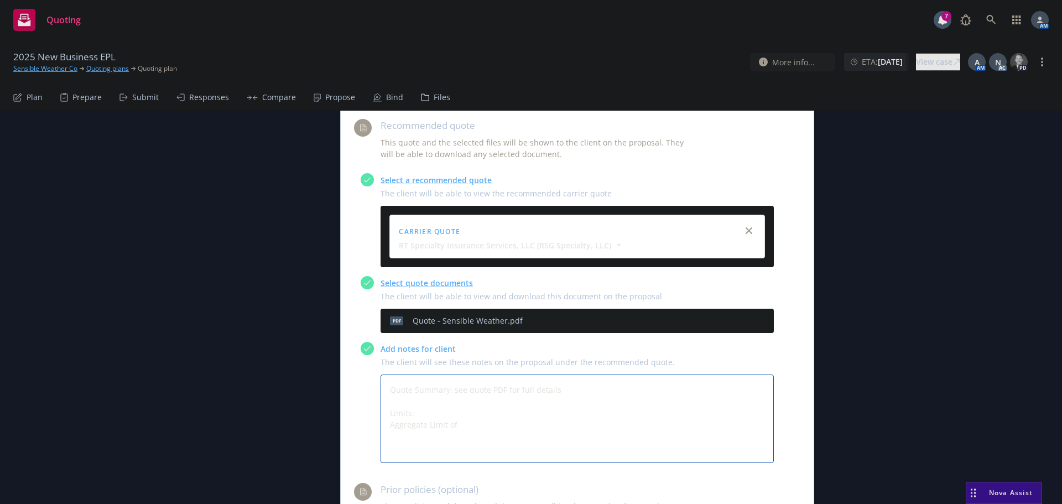
type textarea "x"
type textarea "Quote Summary: see quote PDF for full details Limits: Aggregate Limit of"
type textarea "x"
type textarea "Quote Summary: see quote PDF for full details Limits: Aggregate Limit of L"
type textarea "x"
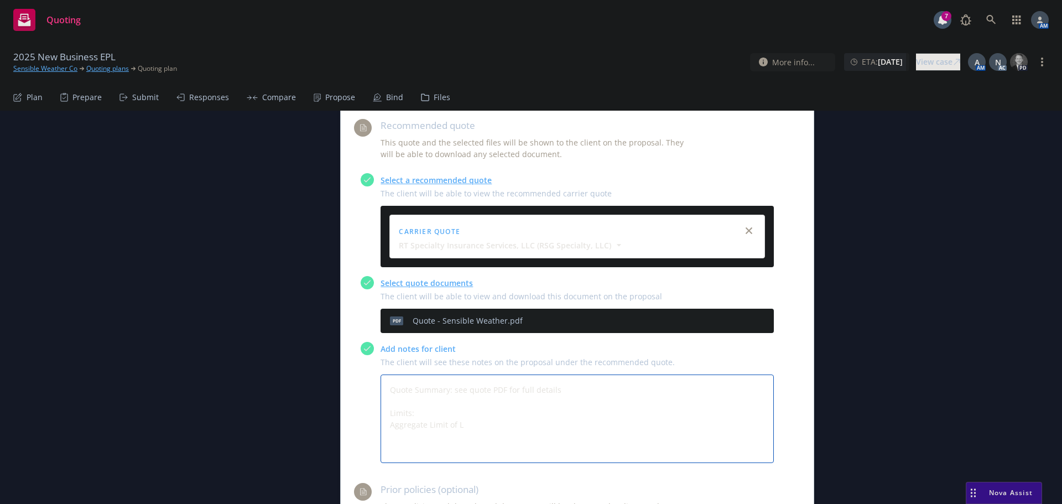
type textarea "Quote Summary: see quote PDF for full details Limits: Aggregate Limit of Li"
type textarea "x"
type textarea "Quote Summary: see quote PDF for full details Limits: Aggregate Limit of Lia"
type textarea "x"
type textarea "Quote Summary: see quote PDF for full details Limits: Aggregate Limit of Liab"
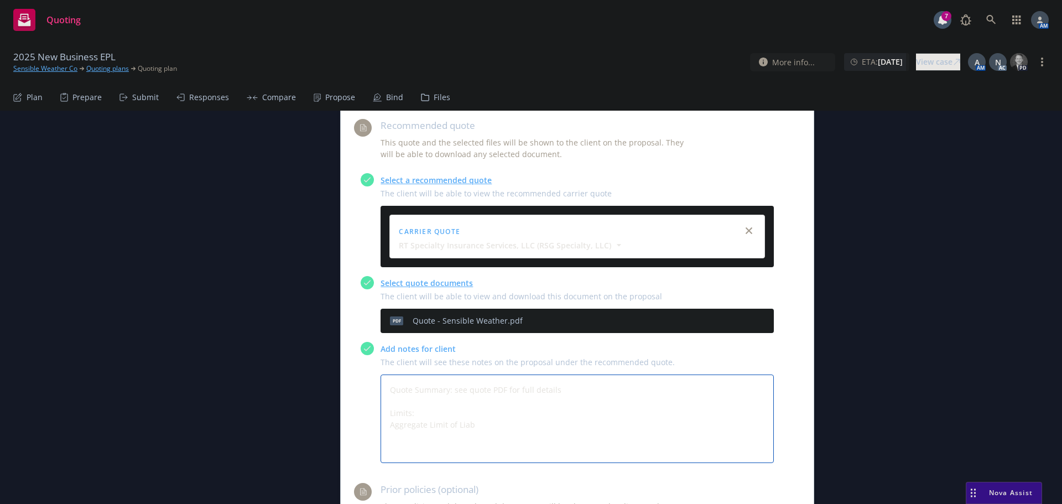
type textarea "x"
type textarea "Quote Summary: see quote PDF for full details Limits: Aggregate Limit of Liabi"
type textarea "x"
type textarea "Quote Summary: see quote PDF for full details Limits: Aggregate Limit of Liabil"
type textarea "x"
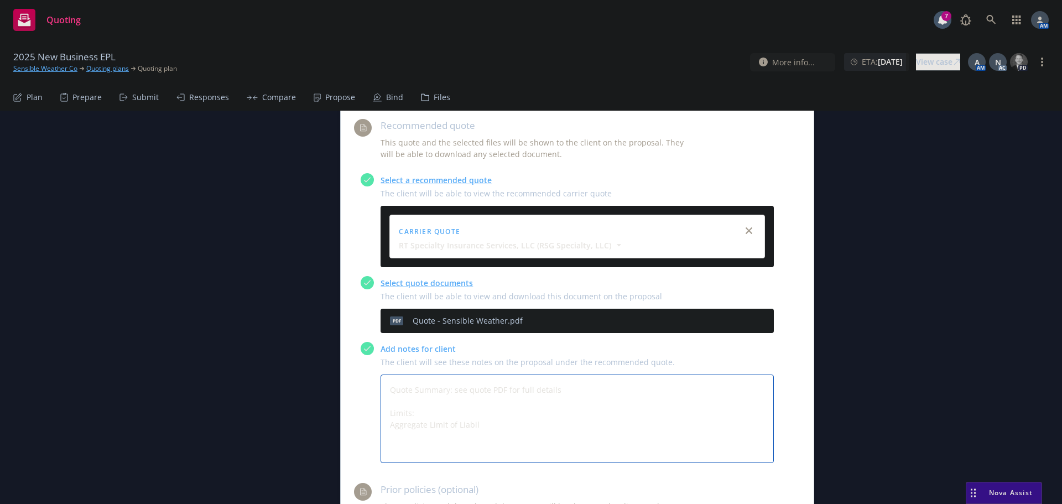
type textarea "Quote Summary: see quote PDF for full details Limits: Aggregate Limit of Liabili"
type textarea "x"
type textarea "Quote Summary: see quote PDF for full details Limits: Aggregate Limit of Liabil…"
type textarea "x"
type textarea "Quote Summary: see quote PDF for full details Limits: Aggregate Limit of Liabil…"
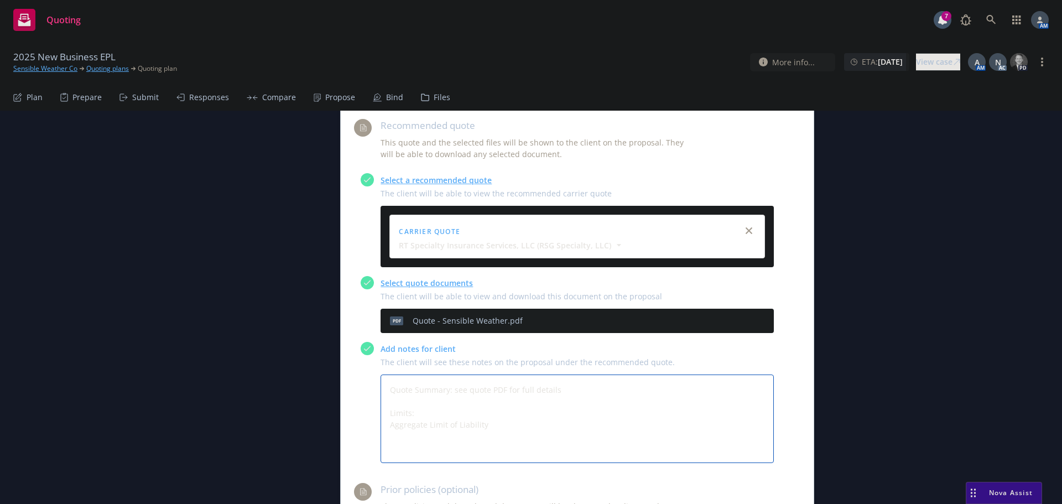
type textarea "x"
type textarea "Quote Summary: see quote PDF for full details Limits: Aggregate Limit of Liabil…"
type textarea "x"
type textarea "Quote Summary: see quote PDF for full details Limits: Aggregate Limit of Liabil…"
type textarea "x"
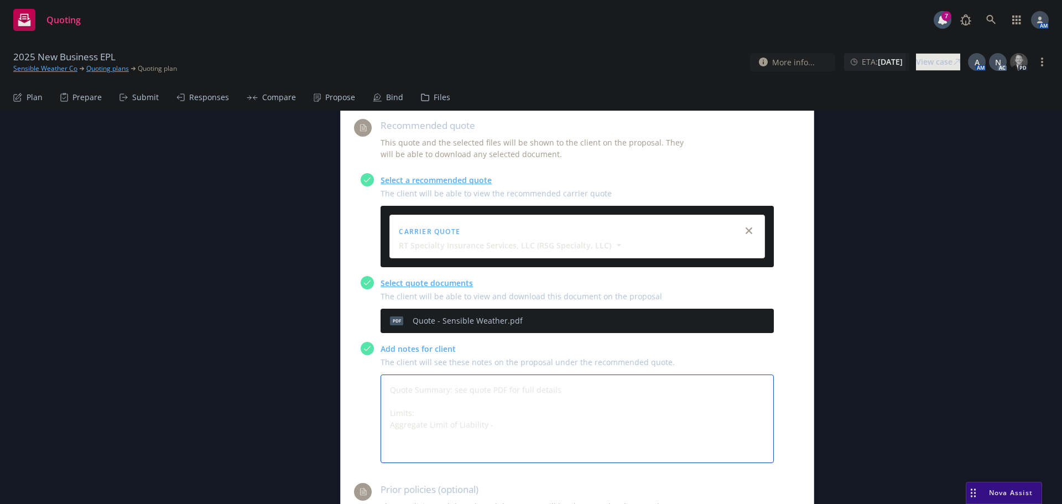
type textarea "Quote Summary: see quote PDF for full details Limits: Aggregate Limit of Liabil…"
type textarea "x"
type textarea "Quote Summary: see quote PDF for full details Limits: Aggregate Limit of Liabil…"
type textarea "x"
type textarea "Quote Summary: see quote PDF for full details Limits: Aggregate Limit of Liabil…"
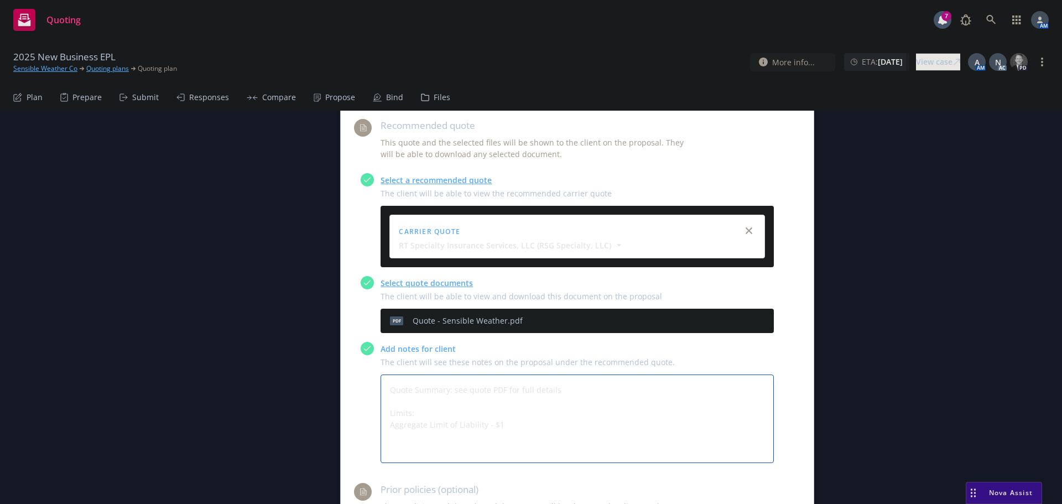
type textarea "x"
type textarea "Quote Summary: see quote PDF for full details Limits: Aggregate Limit of Liabil…"
type textarea "x"
type textarea "Quote Summary: see quote PDF for full details Limits: Aggregate Limit of Liabil…"
type textarea "x"
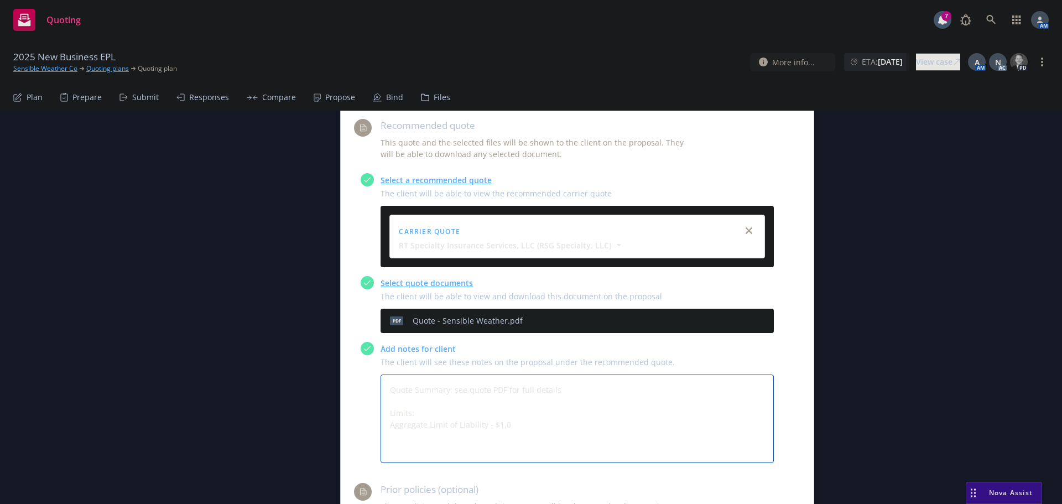
type textarea "Quote Summary: see quote PDF for full details Limits: Aggregate Limit of Liabil…"
type textarea "x"
type textarea "Quote Summary: see quote PDF for full details Limits: Aggregate Limit of Liabil…"
type textarea "x"
type textarea "Quote Summary: see quote PDF for full details Limits: Aggregate Limit of Liabil…"
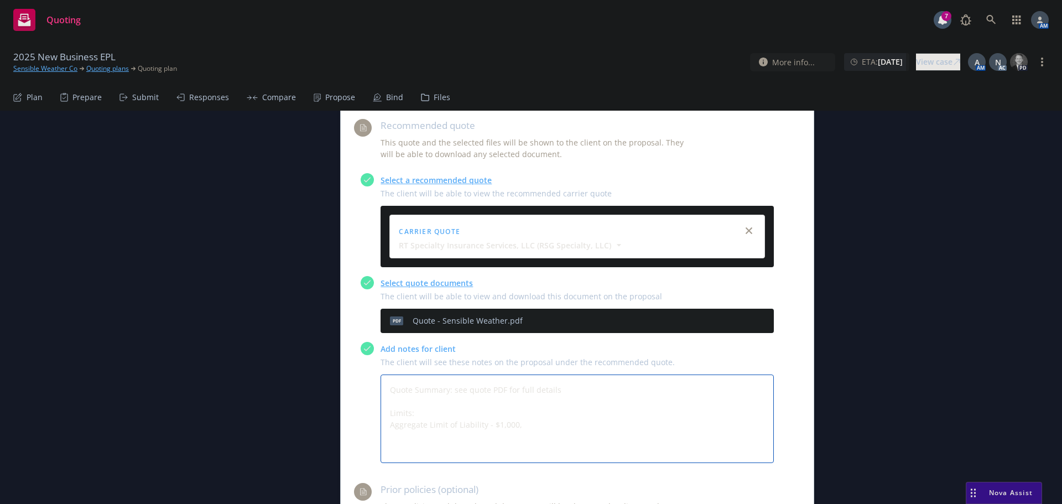
type textarea "x"
type textarea "Quote Summary: see quote PDF for full details Limits: Aggregate Limit of Liabil…"
type textarea "x"
type textarea "Quote Summary: see quote PDF for full details Limits: Aggregate Limit of Liabil…"
type textarea "x"
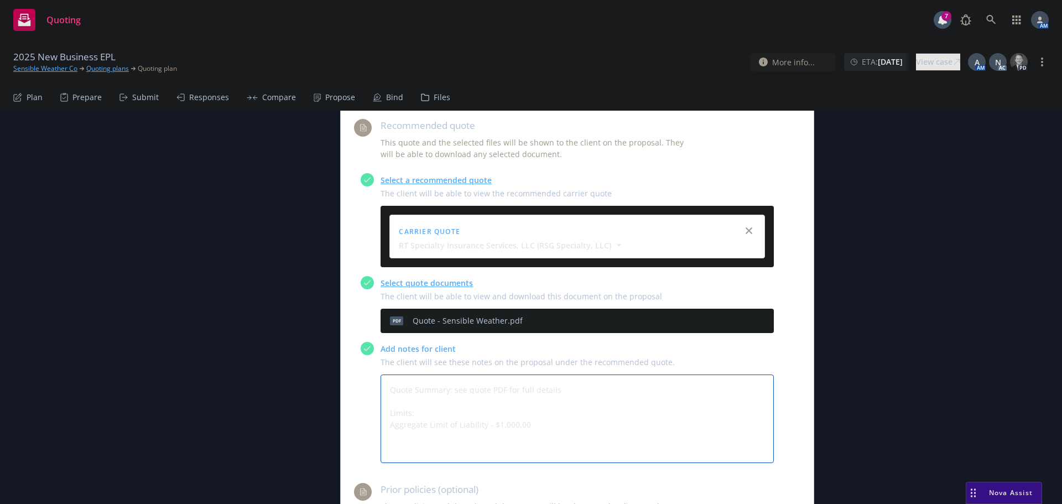
type textarea "Quote Summary: see quote PDF for full details Limits: Aggregate Limit of Liabil…"
type textarea "x"
type textarea "Quote Summary: see quote PDF for full details Limits: Aggregate Limit of Liabil…"
type textarea "x"
type textarea "Quote Summary: see quote PDF for full details Limits: Aggregate Limit of Liabil…"
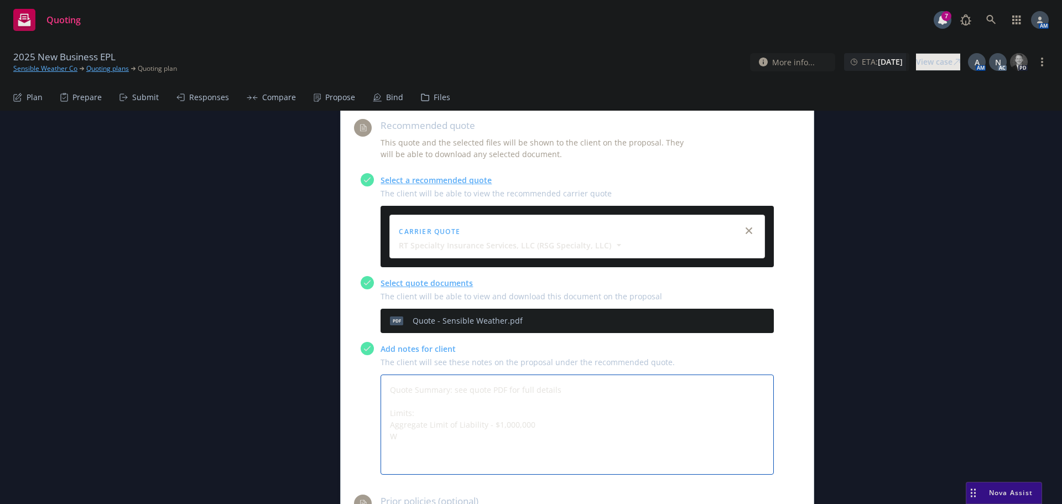
type textarea "x"
type textarea "Quote Summary: see quote PDF for full details Limits: Aggregate Limit of Liabil…"
type textarea "x"
type textarea "Quote Summary: see quote PDF for full details Limits: Aggregate Limit of Liabil…"
type textarea "x"
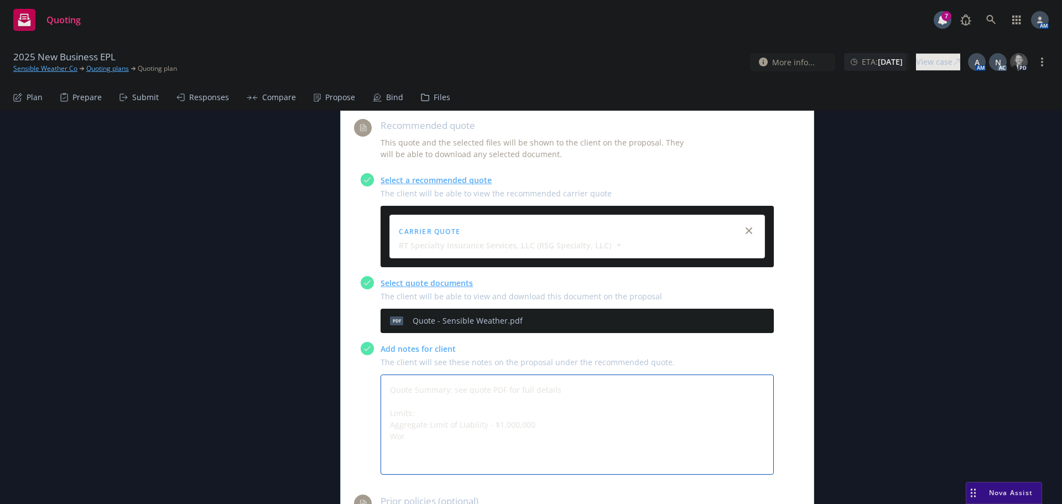
type textarea "Quote Summary: see quote PDF for full details Limits: Aggregate Limit of Liabil…"
type textarea "x"
type textarea "Quote Summary: see quote PDF for full details Limits: Aggregate Limit of Liabil…"
type textarea "x"
type textarea "Quote Summary: see quote PDF for full details Limits: Aggregate Limit of Liabil…"
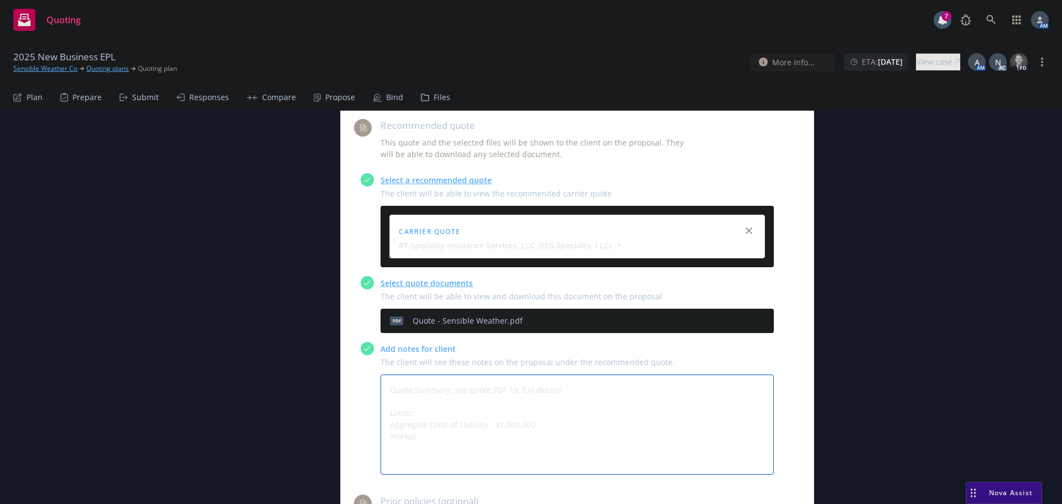
type textarea "x"
type textarea "Quote Summary: see quote PDF for full details Limits: Aggregate Limit of Liabil…"
type textarea "x"
type textarea "Quote Summary: see quote PDF for full details Limits: Aggregate Limit of Liabil…"
type textarea "x"
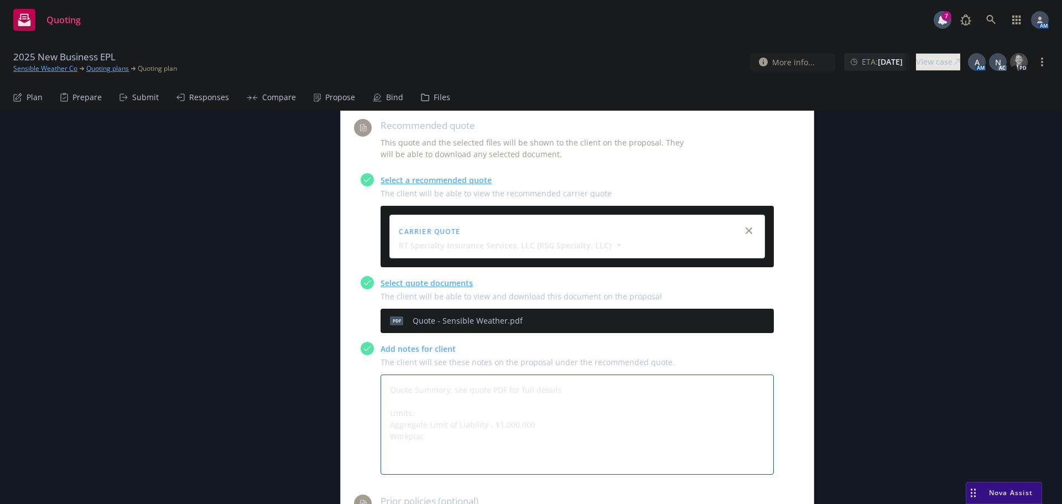
type textarea "Quote Summary: see quote PDF for full details Limits: Aggregate Limit of Liabil…"
type textarea "x"
type textarea "Quote Summary: see quote PDF for full details Limits: Aggregate Limit of Liabil…"
type textarea "x"
type textarea "Quote Summary: see quote PDF for full details Limits: Aggregate Limit of Liabil…"
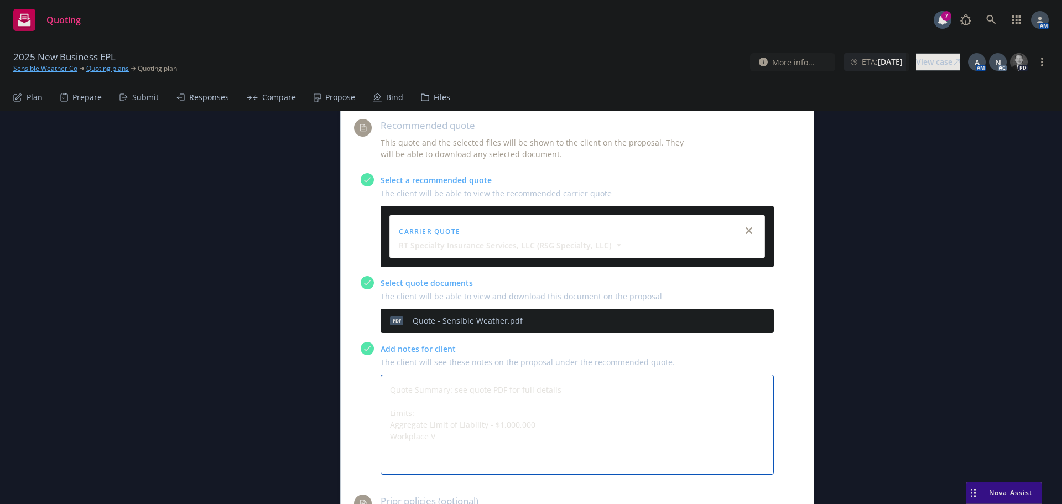
type textarea "x"
type textarea "Quote Summary: see quote PDF for full details Limits: Aggregate Limit of Liabil…"
type textarea "x"
type textarea "Quote Summary: see quote PDF for full details Limits: Aggregate Limit of Liabil…"
type textarea "x"
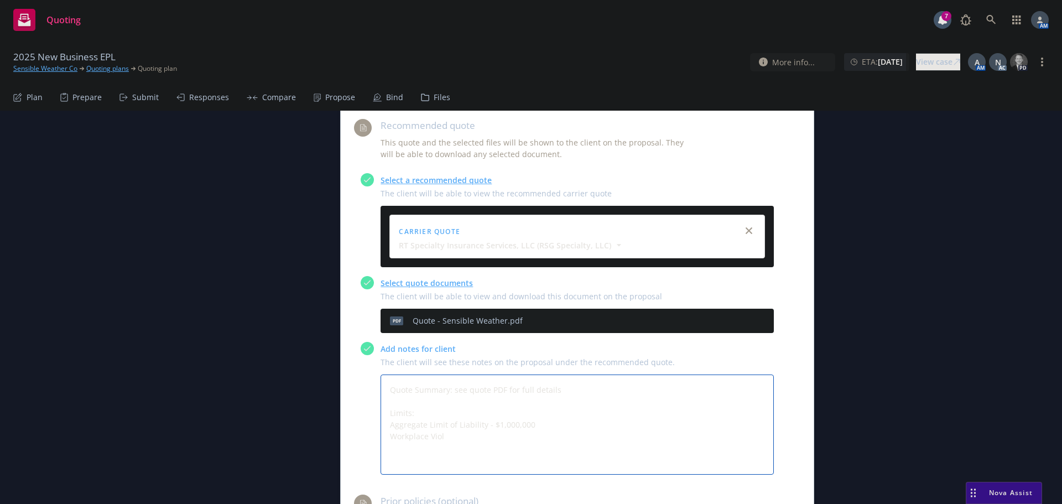
type textarea "Quote Summary: see quote PDF for full details Limits: Aggregate Limit of Liabil…"
type textarea "x"
type textarea "Quote Summary: see quote PDF for full details Limits: Aggregate Limit of Liabil…"
type textarea "x"
type textarea "Quote Summary: see quote PDF for full details Limits: Aggregate Limit of Liabil…"
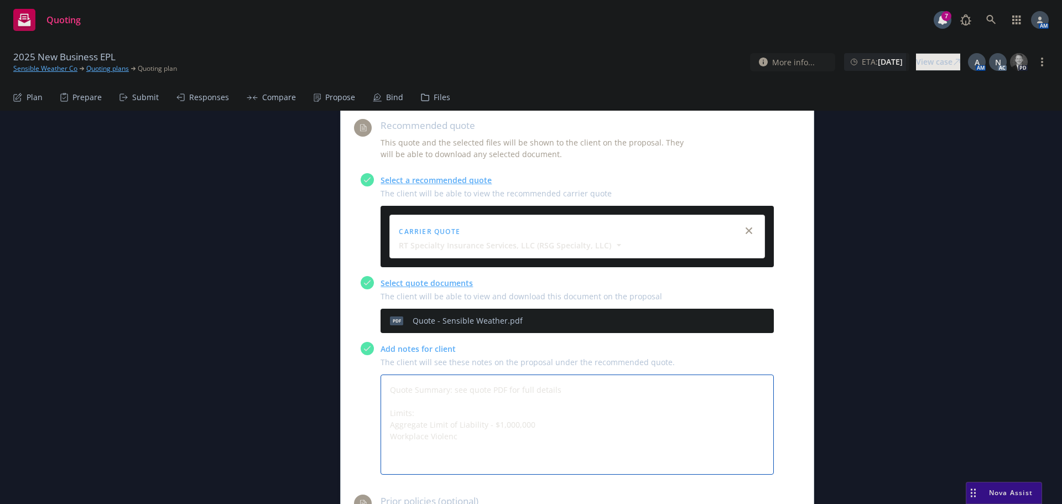
type textarea "x"
type textarea "Quote Summary: see quote PDF for full details Limits: Aggregate Limit of Liabil…"
type textarea "x"
type textarea "Quote Summary: see quote PDF for full details Limits: Aggregate Limit of Liabil…"
type textarea "x"
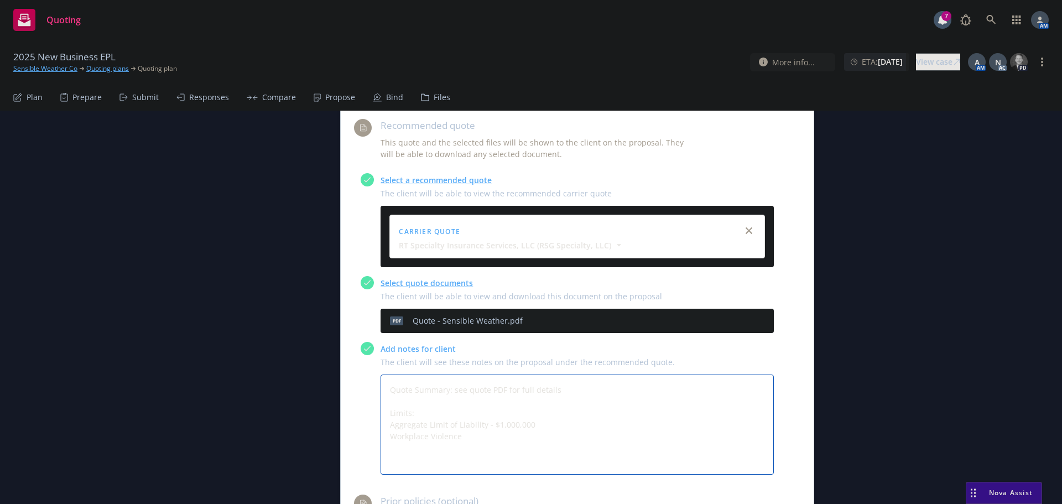
type textarea "Quote Summary: see quote PDF for full details Limits: Aggregate Limit of Liabil…"
type textarea "x"
type textarea "Quote Summary: see quote PDF for full details Limits: Aggregate Limit of Liabil…"
type textarea "x"
type textarea "Quote Summary: see quote PDF for full details Limits: Aggregate Limit of Liabil…"
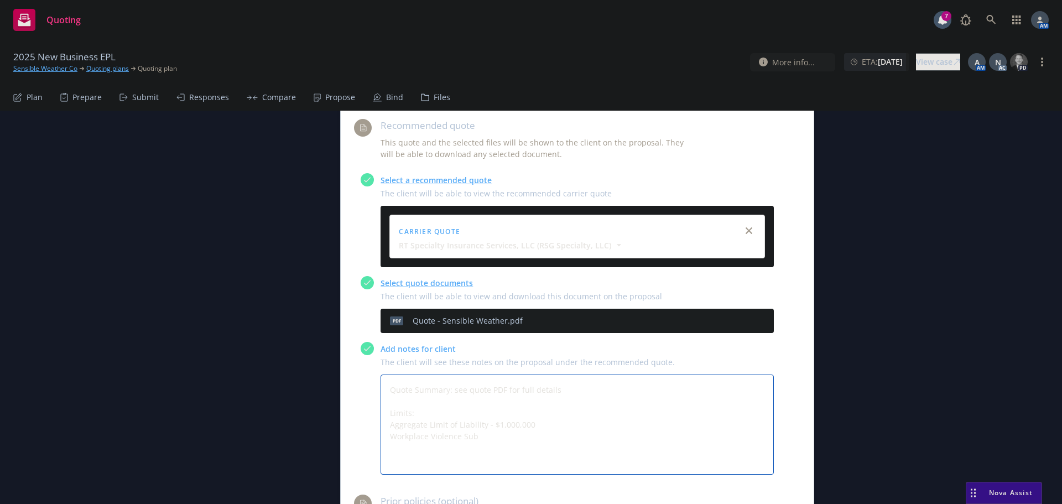
type textarea "x"
type textarea "Quote Summary: see quote PDF for full details Limits: Aggregate Limit of Liabil…"
type textarea "x"
type textarea "Quote Summary: see quote PDF for full details Limits: Aggregate Limit of Liabil…"
type textarea "x"
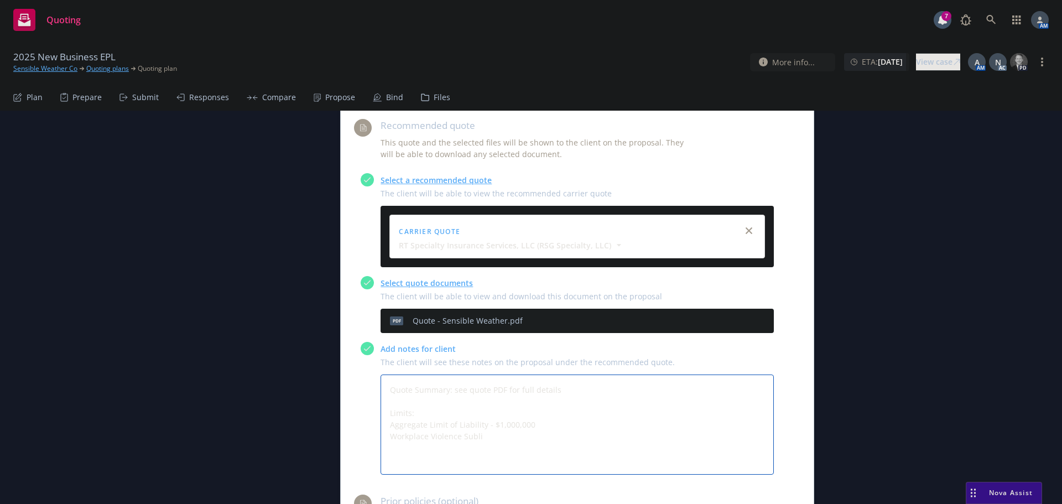
type textarea "Quote Summary: see quote PDF for full details Limits: Aggregate Limit of Liabil…"
type textarea "x"
type textarea "Quote Summary: see quote PDF for full details Limits: Aggregate Limit of Liabil…"
type textarea "x"
type textarea "Quote Summary: see quote PDF for full details Limits: Aggregate Limit of Liabil…"
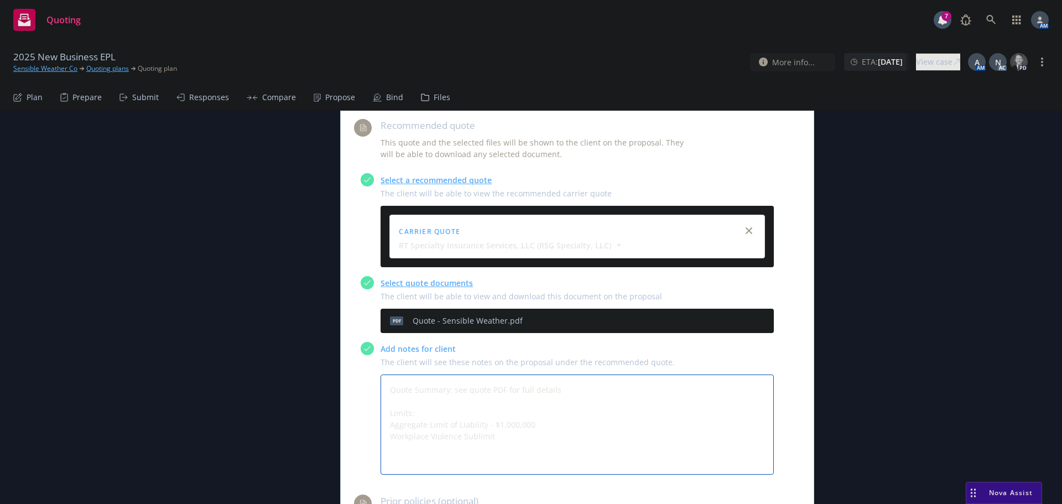
type textarea "x"
type textarea "Quote Summary: see quote PDF for full details Limits: Aggregate Limit of Liabil…"
type textarea "x"
type textarea "Quote Summary: see quote PDF for full details Limits: Aggregate Limit of Liabil…"
type textarea "x"
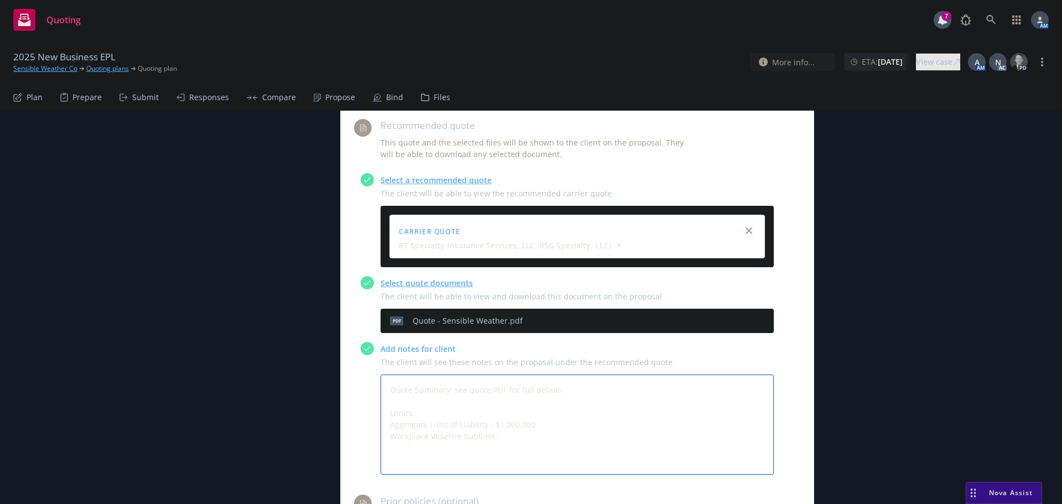
type textarea "Quote Summary: see quote PDF for full details Limits: Aggregate Limit of Liabil…"
type textarea "x"
type textarea "Quote Summary: see quote PDF for full details Limits: Aggregate Limit of Liabil…"
type textarea "x"
type textarea "Quote Summary: see quote PDF for full details Limits: Aggregate Limit of Liabil…"
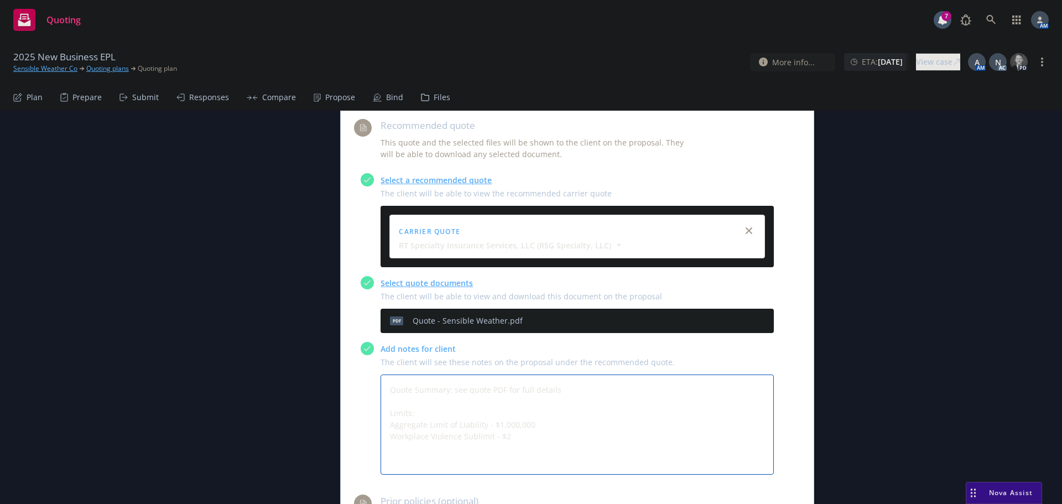
type textarea "x"
type textarea "Quote Summary: see quote PDF for full details Limits: Aggregate Limit of Liabil…"
click at [531, 395] on textarea "Quote Summary: see quote PDF for full details Limits: Aggregate Limit of Liabil…" at bounding box center [577, 436] width 393 height 123
click at [445, 440] on textarea "Quote Summary: see quote PDF for full details Limits: Aggregate Limit of Liabil…" at bounding box center [577, 442] width 393 height 135
click at [507, 437] on textarea "Quote Summary: see quote PDF for full details Limits: Aggregate Limit of Liabil…" at bounding box center [577, 442] width 393 height 135
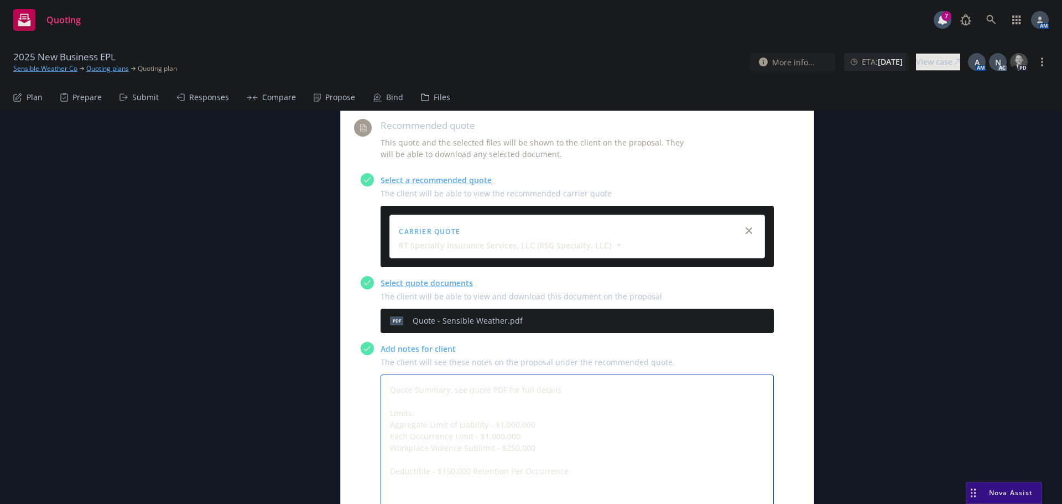
click at [494, 464] on textarea "Quote Summary: see quote PDF for full details Limits: Aggregate Limit of Liabil…" at bounding box center [577, 442] width 393 height 135
click at [509, 467] on textarea "Quote Summary: see quote PDF for full details Limits: Aggregate Limit of Liabil…" at bounding box center [577, 442] width 393 height 135
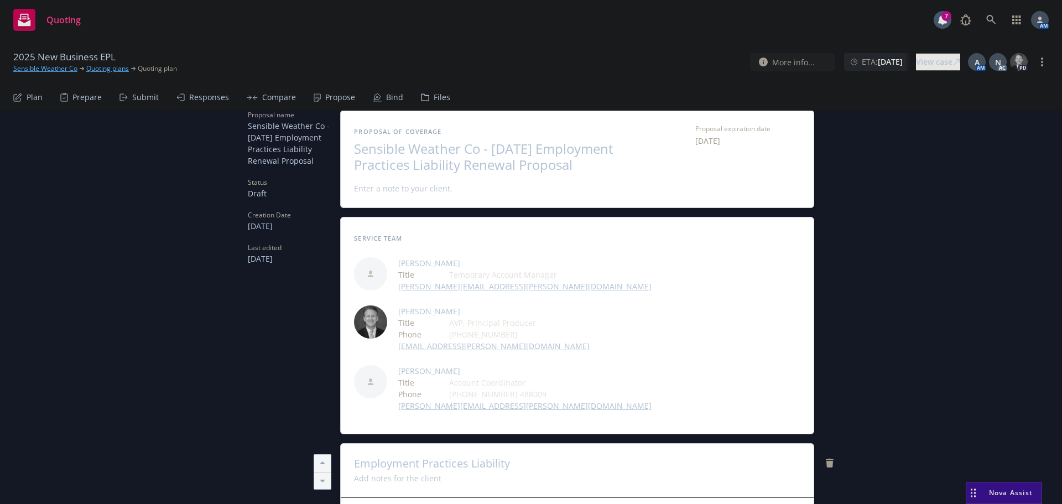
scroll to position [0, 0]
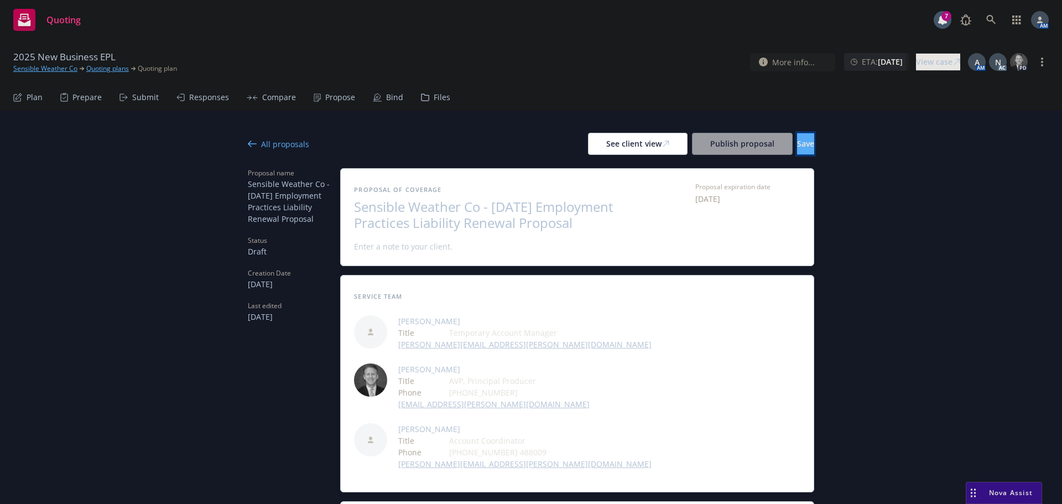
click at [797, 149] on button "Save" at bounding box center [805, 144] width 17 height 22
click at [620, 139] on div "See client view" at bounding box center [637, 143] width 63 height 21
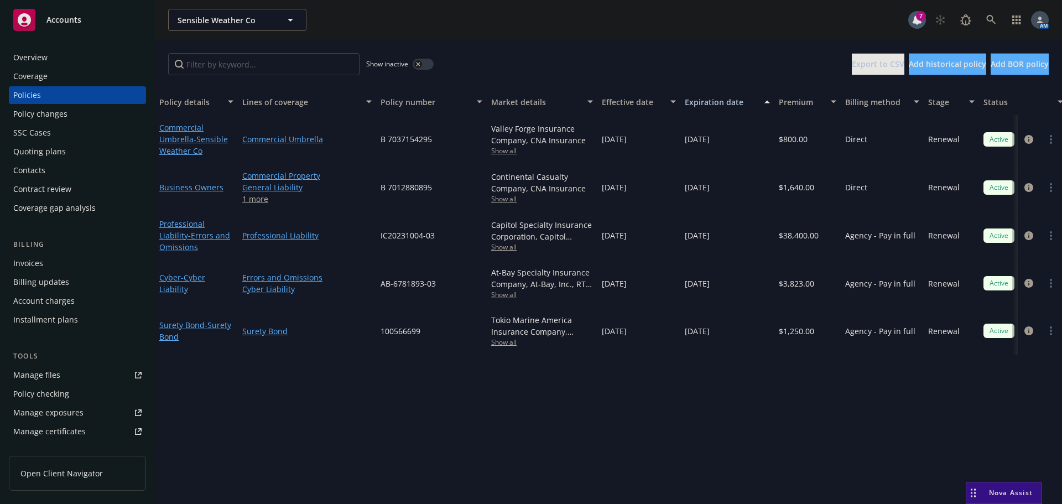
click at [501, 248] on span "Show all" at bounding box center [542, 246] width 102 height 9
drag, startPoint x: 698, startPoint y: 377, endPoint x: 562, endPoint y: 230, distance: 200.9
click at [696, 373] on div "Policy details Lines of coverage Policy number Market details Effective date Ex…" at bounding box center [609, 297] width 908 height 416
drag, startPoint x: 504, startPoint y: 198, endPoint x: 506, endPoint y: 162, distance: 35.5
click at [504, 197] on span "Show all" at bounding box center [542, 198] width 102 height 9
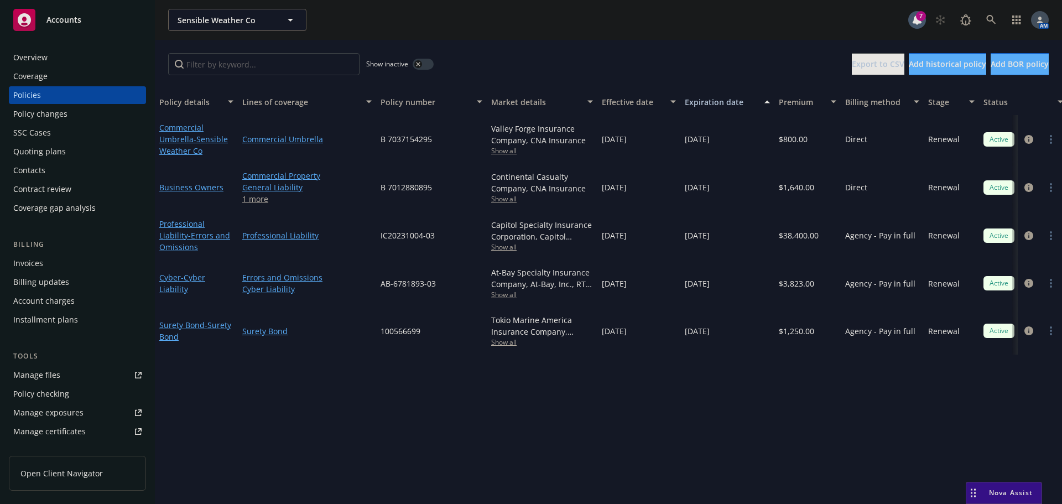
click at [506, 151] on span "Show all" at bounding box center [542, 150] width 102 height 9
click at [510, 342] on span "Show all" at bounding box center [542, 342] width 102 height 9
click at [501, 291] on span "Show all" at bounding box center [542, 294] width 102 height 9
click at [751, 398] on div "Policy details Lines of coverage Policy number Market details Effective date Ex…" at bounding box center [609, 297] width 908 height 416
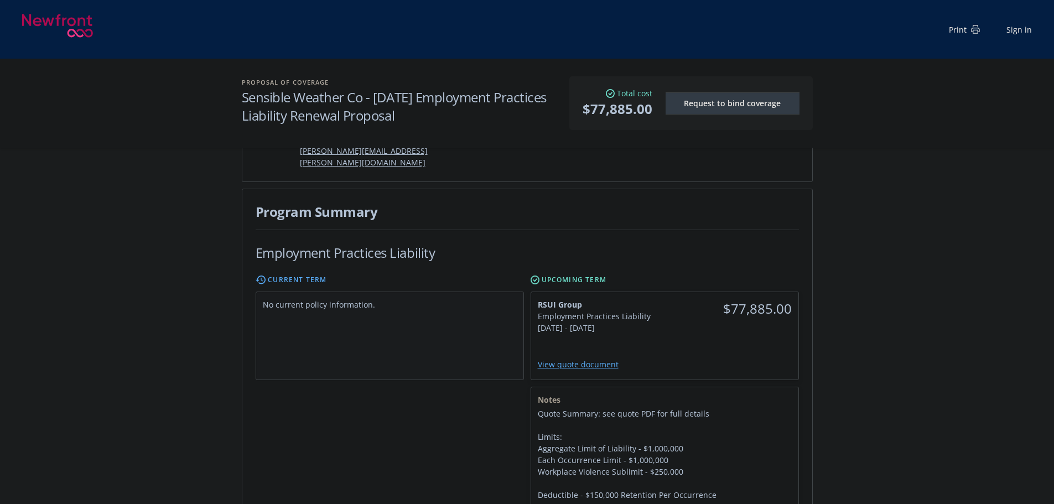
scroll to position [55, 0]
